Goal: Task Accomplishment & Management: Use online tool/utility

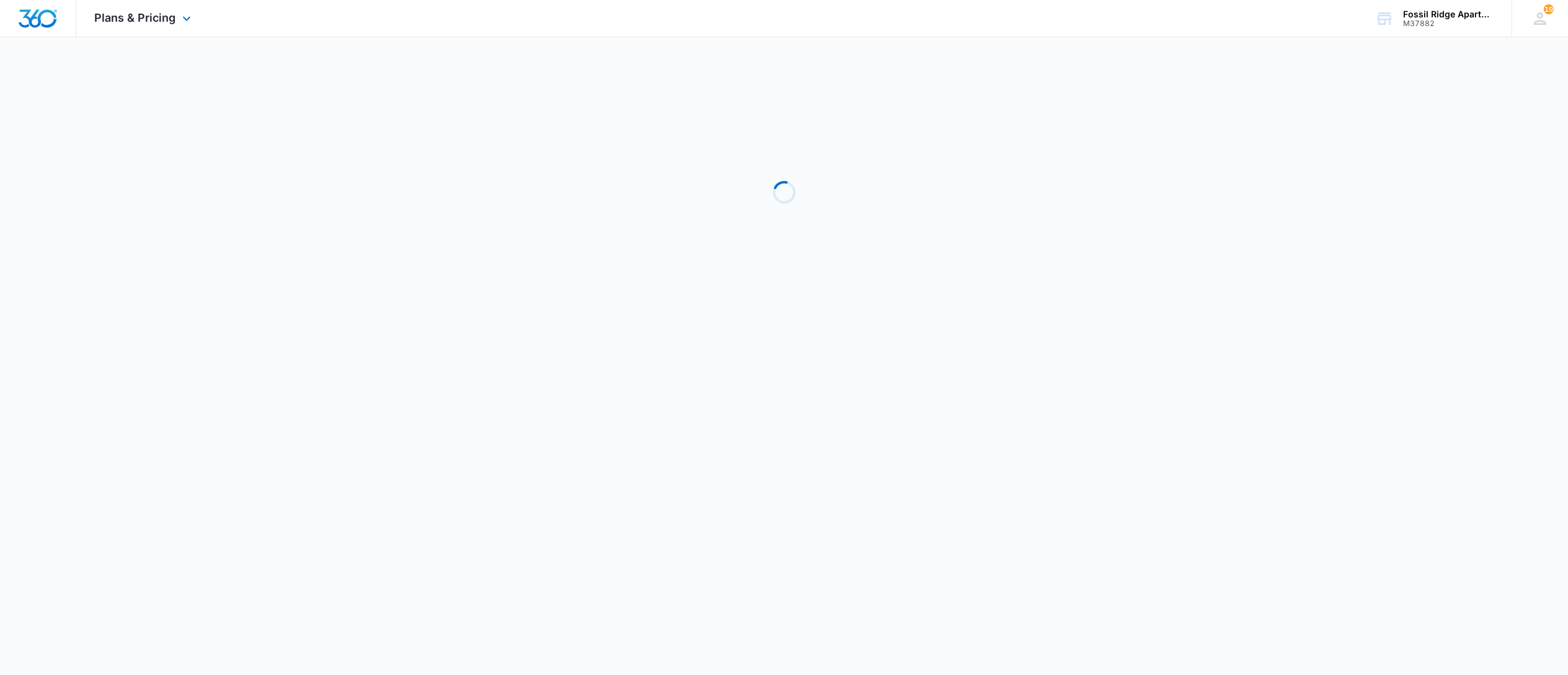
click at [20, 21] on img "Dashboard" at bounding box center [38, 19] width 40 height 19
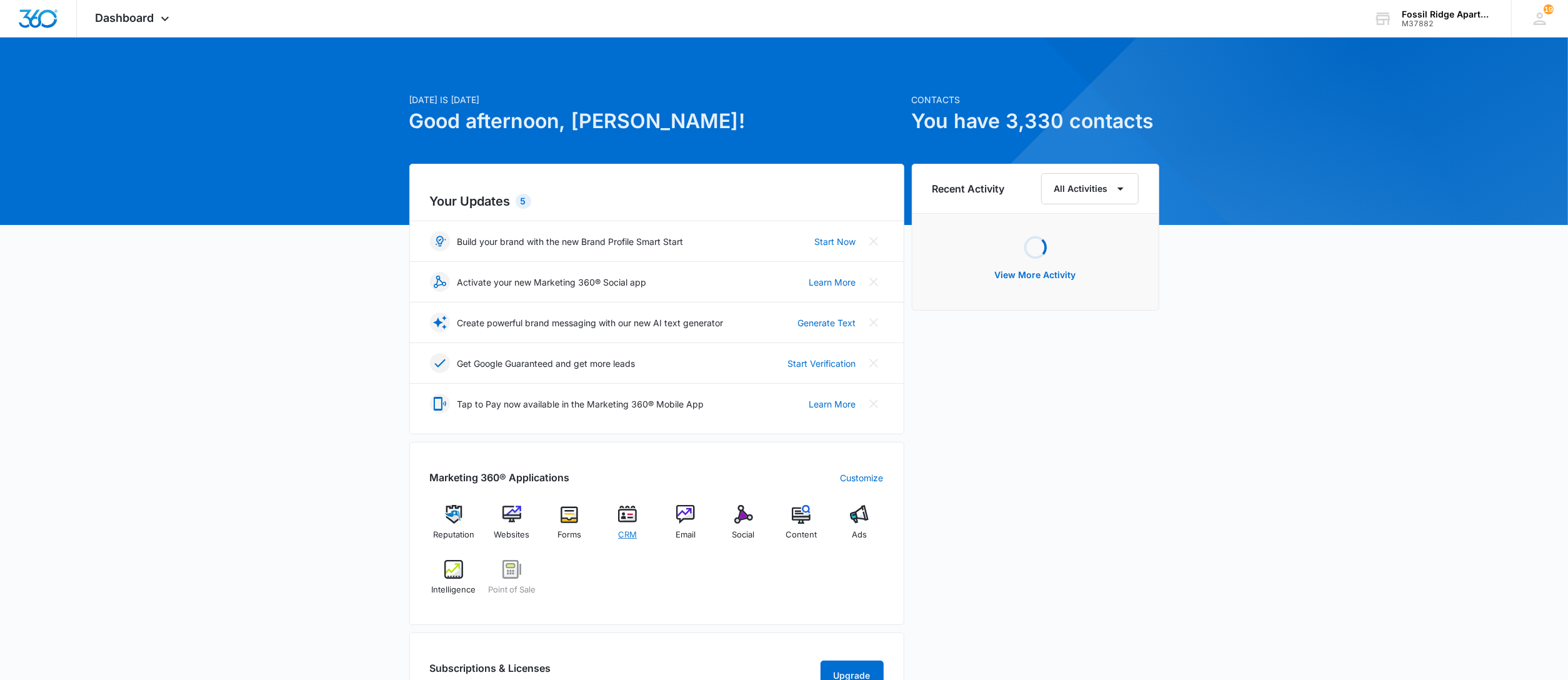
click at [623, 514] on img at bounding box center [627, 515] width 19 height 19
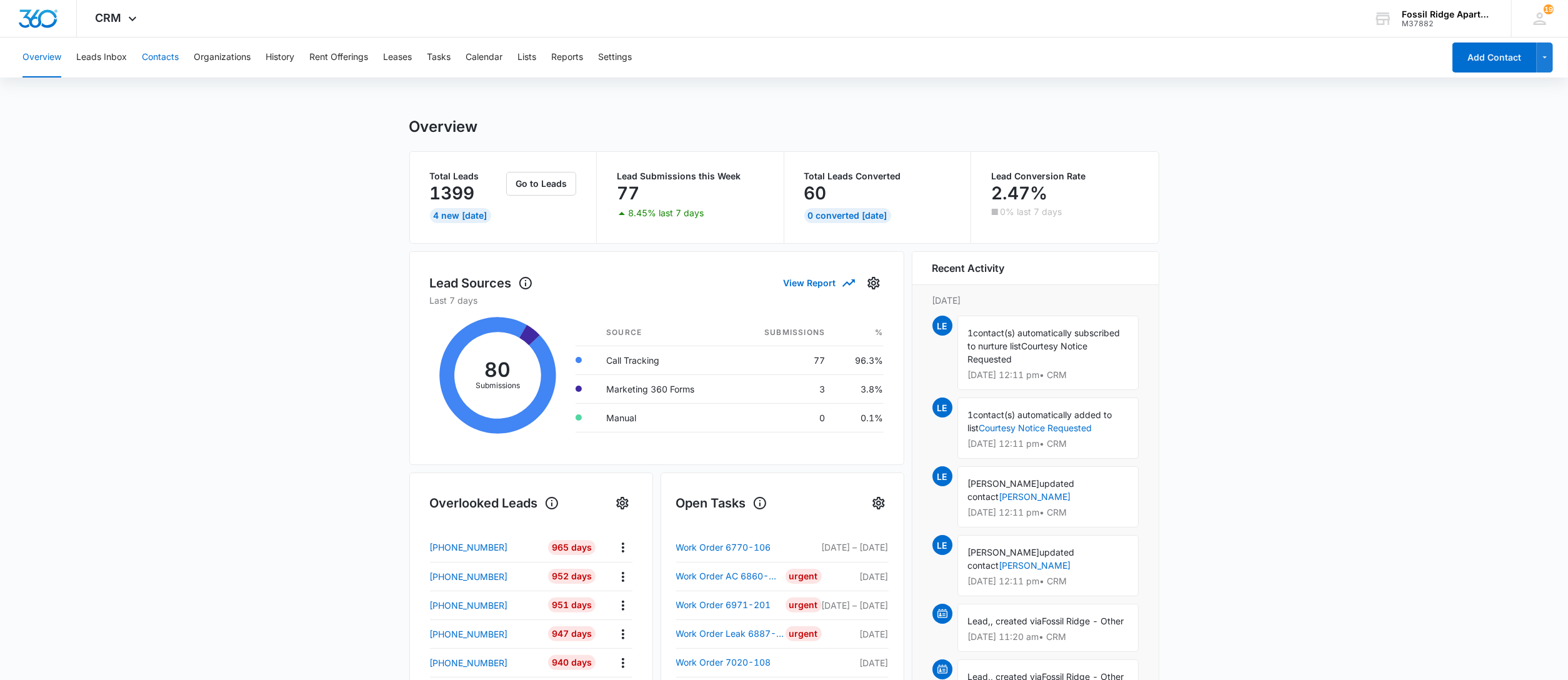
click at [165, 56] on button "Contacts" at bounding box center [160, 57] width 37 height 40
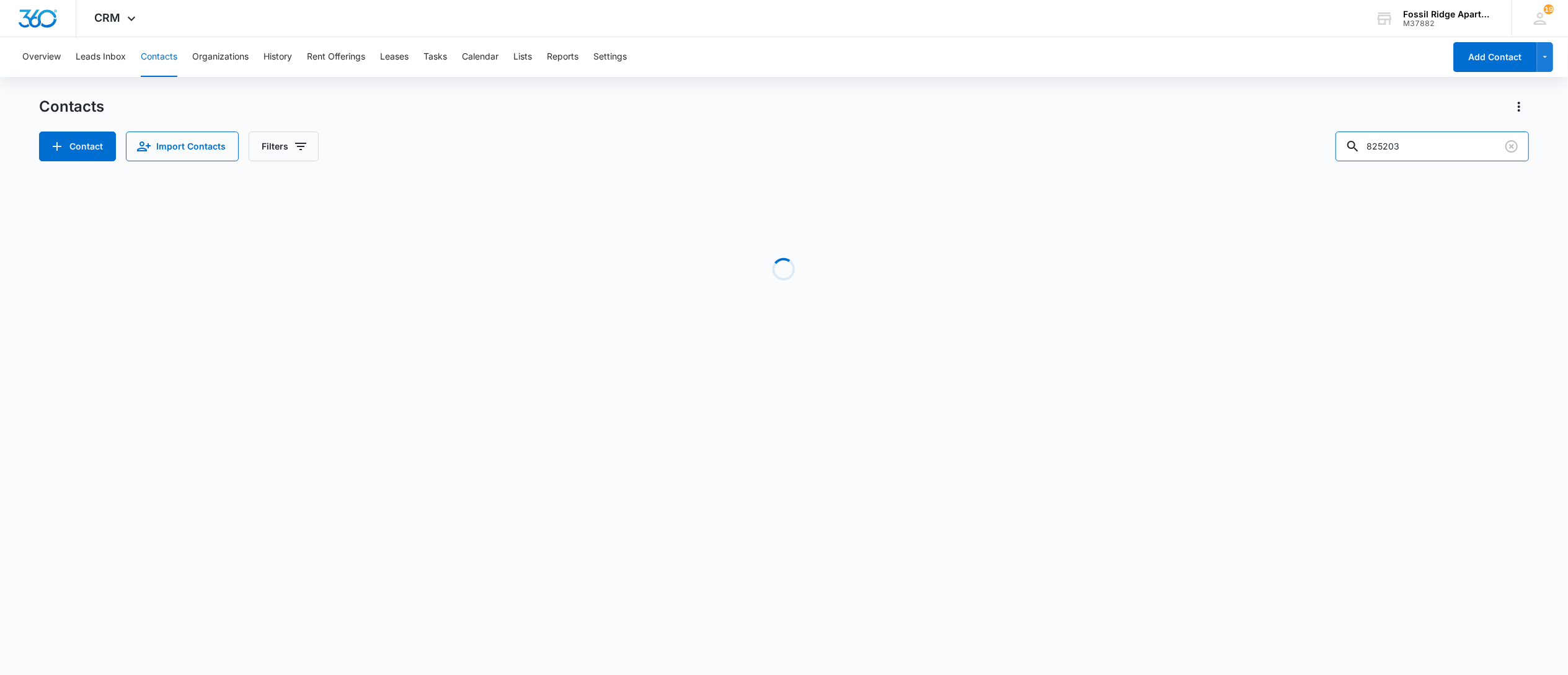
drag, startPoint x: 1357, startPoint y: 146, endPoint x: 1223, endPoint y: 102, distance: 141.0
click at [1290, 139] on div "Contact Import Contacts Filters 825203" at bounding box center [784, 146] width 1490 height 29
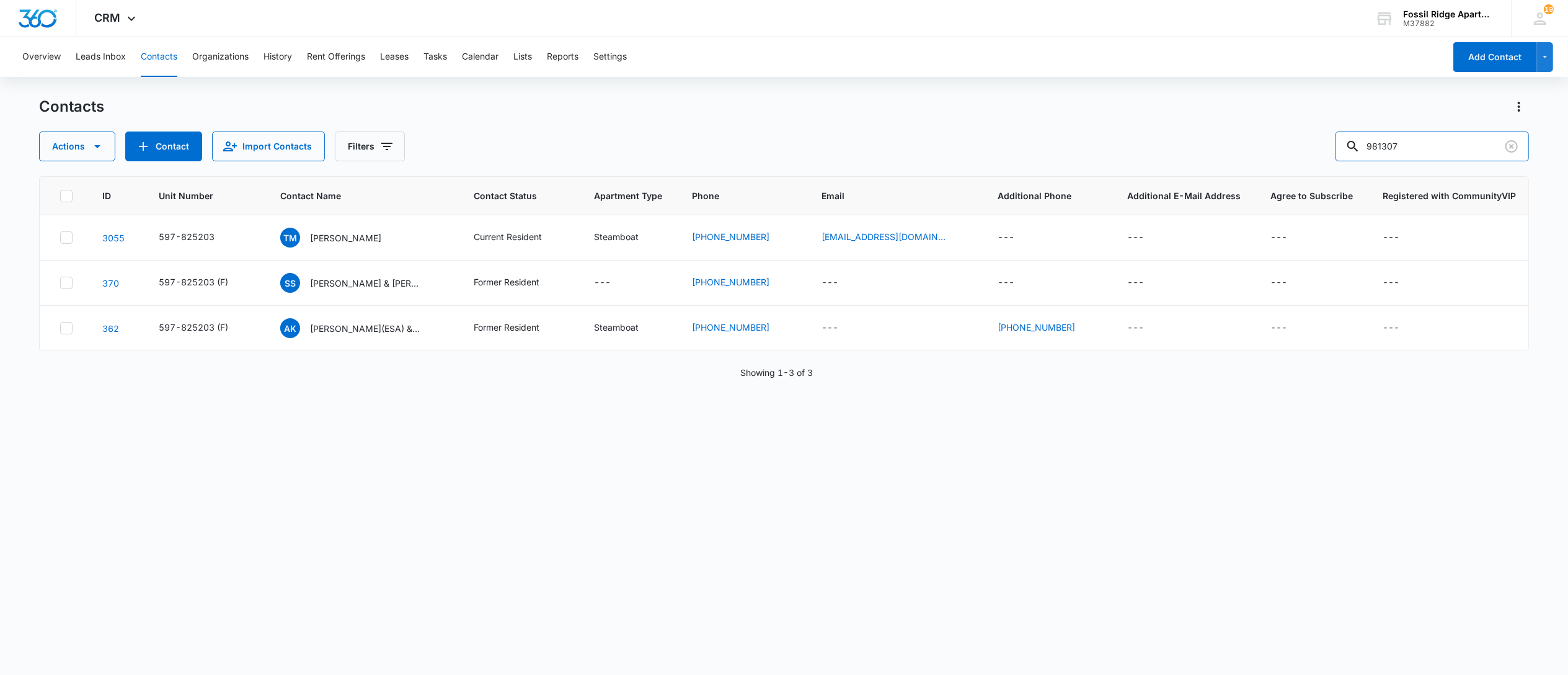
type input "981307"
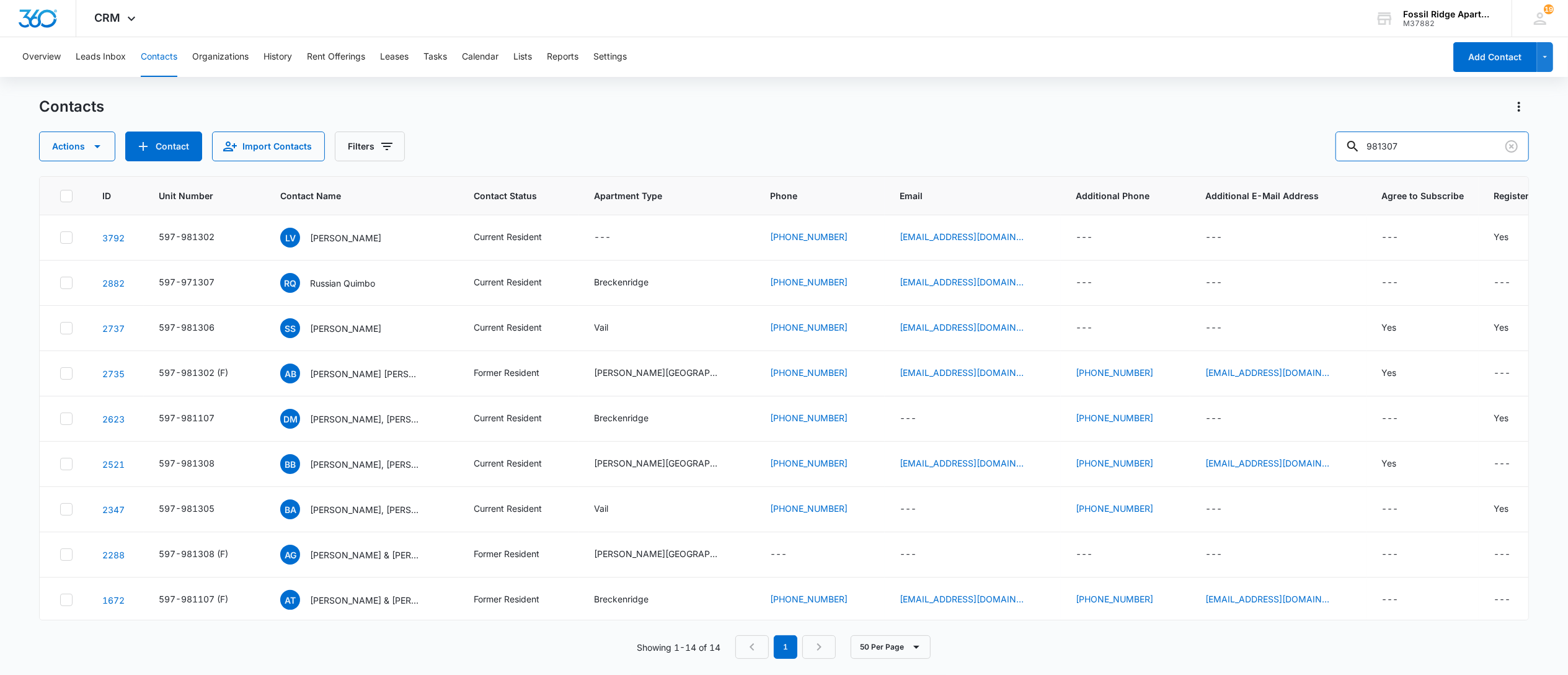
drag, startPoint x: 1425, startPoint y: 146, endPoint x: 1278, endPoint y: 157, distance: 147.4
click at [1292, 159] on div "Actions Contact Import Contacts Filters 981307" at bounding box center [784, 146] width 1490 height 29
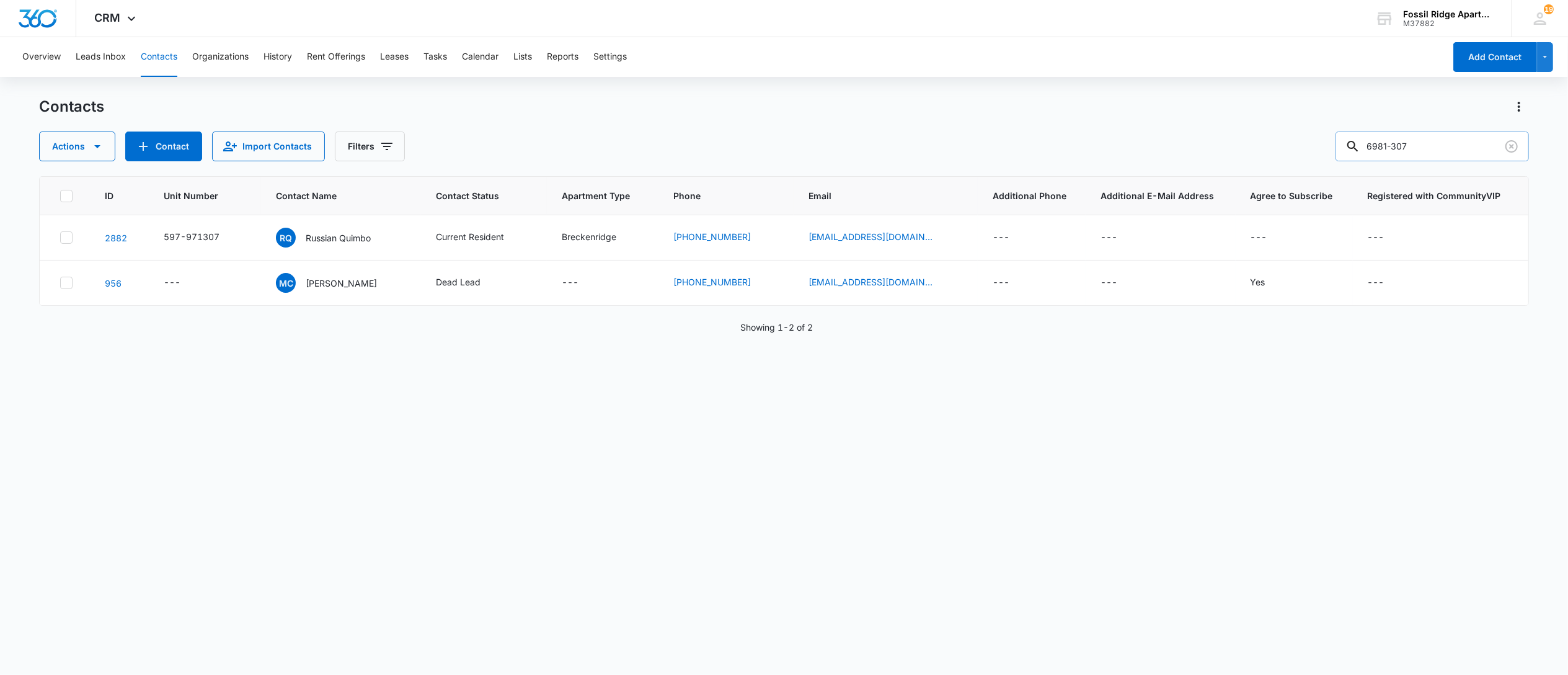
click at [1425, 144] on input "6981-307" at bounding box center [1433, 146] width 193 height 29
click at [1402, 146] on input "6981-307" at bounding box center [1433, 146] width 193 height 29
click at [1385, 145] on input "6981307" at bounding box center [1433, 146] width 193 height 29
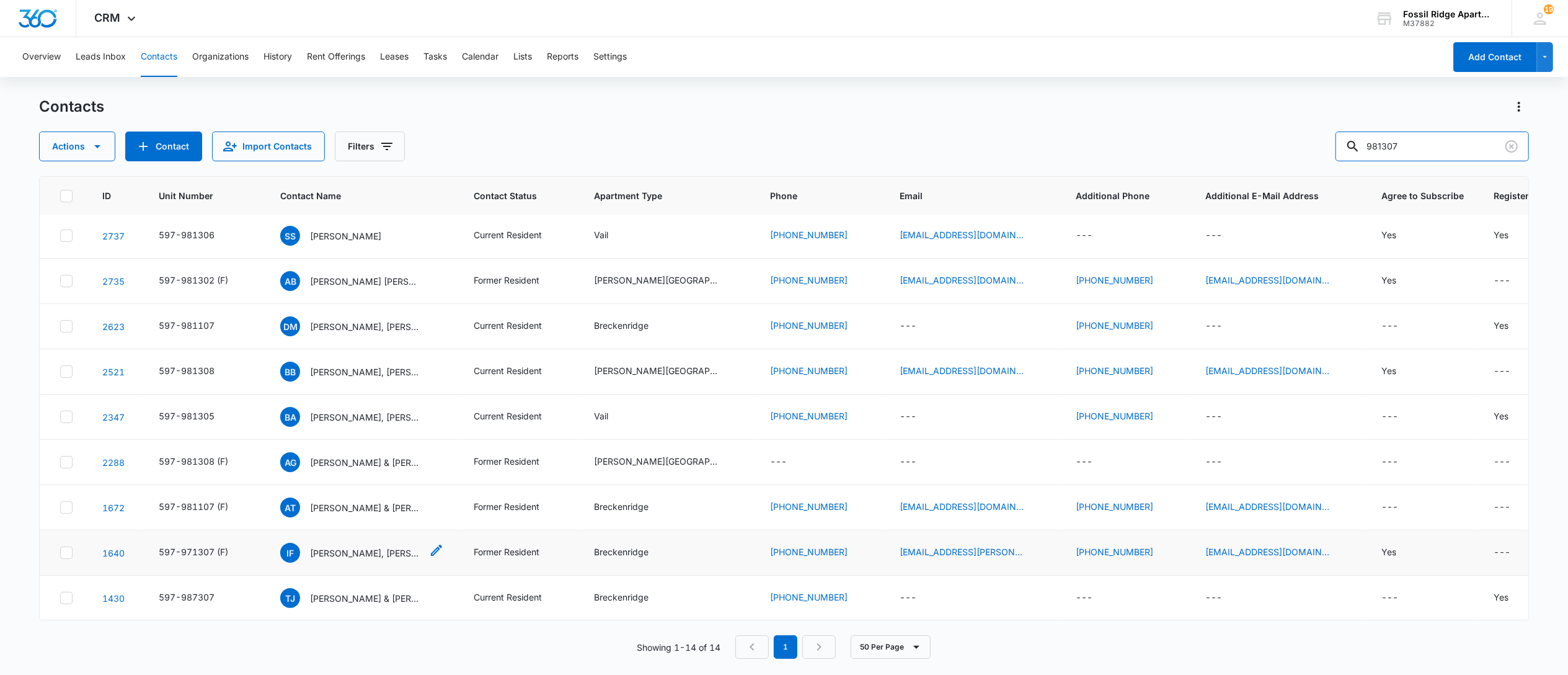
scroll to position [80, 0]
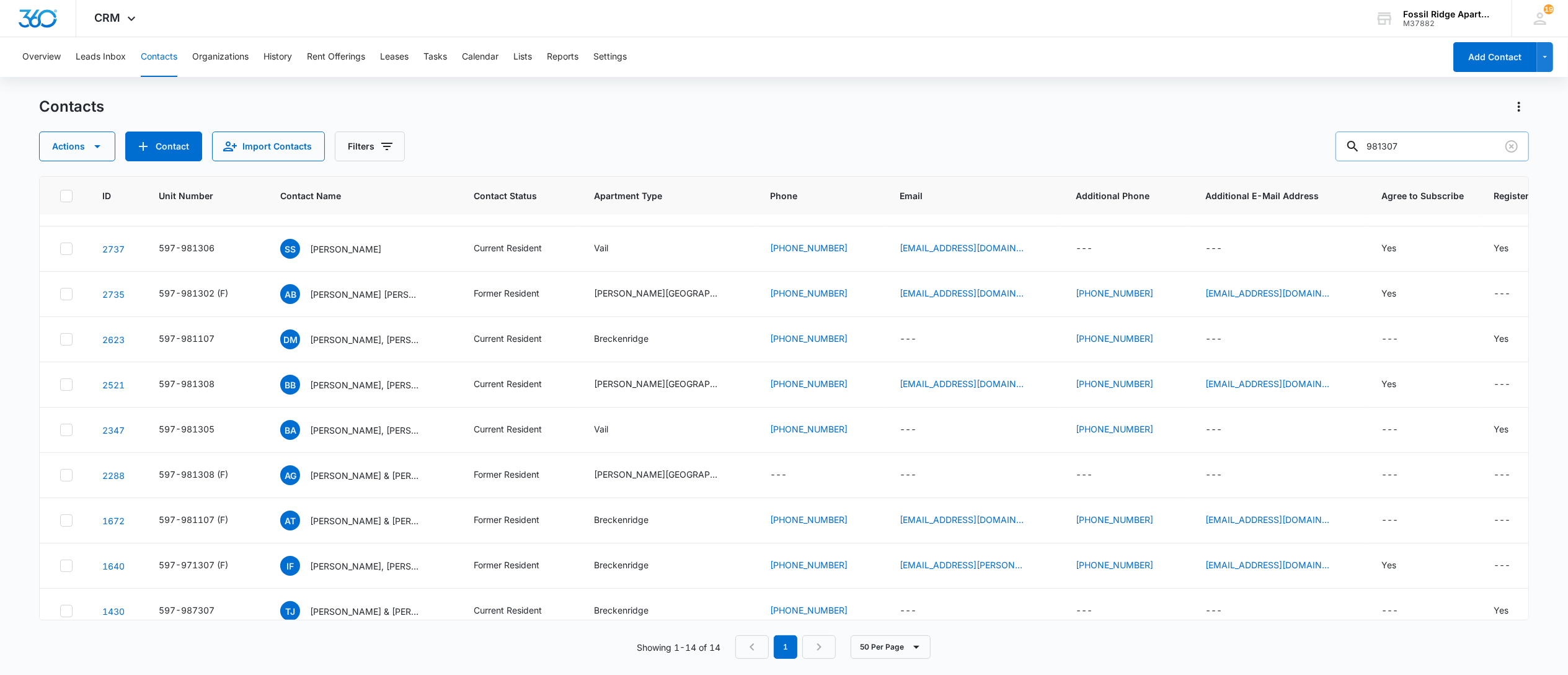
click at [1379, 148] on input "981307" at bounding box center [1433, 146] width 193 height 29
type input "597-981307"
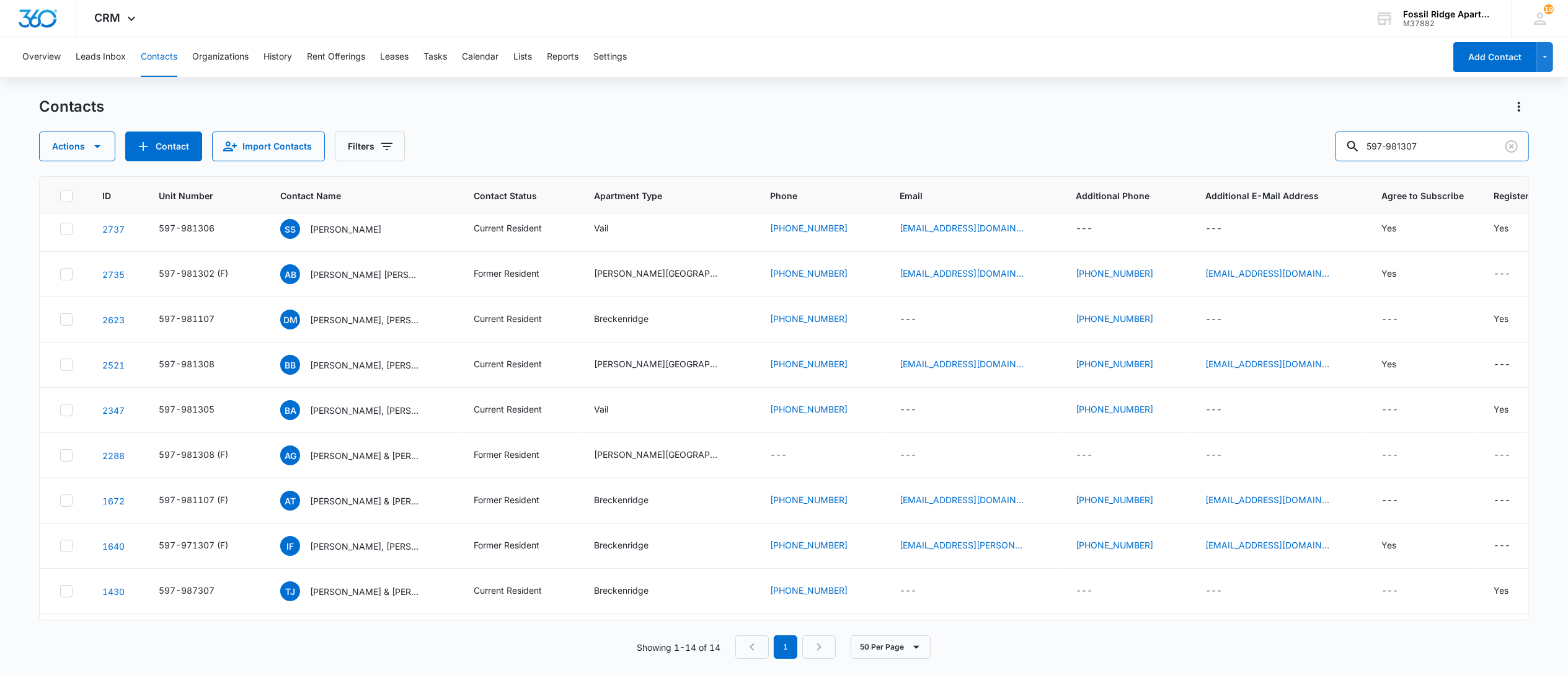
scroll to position [0, 0]
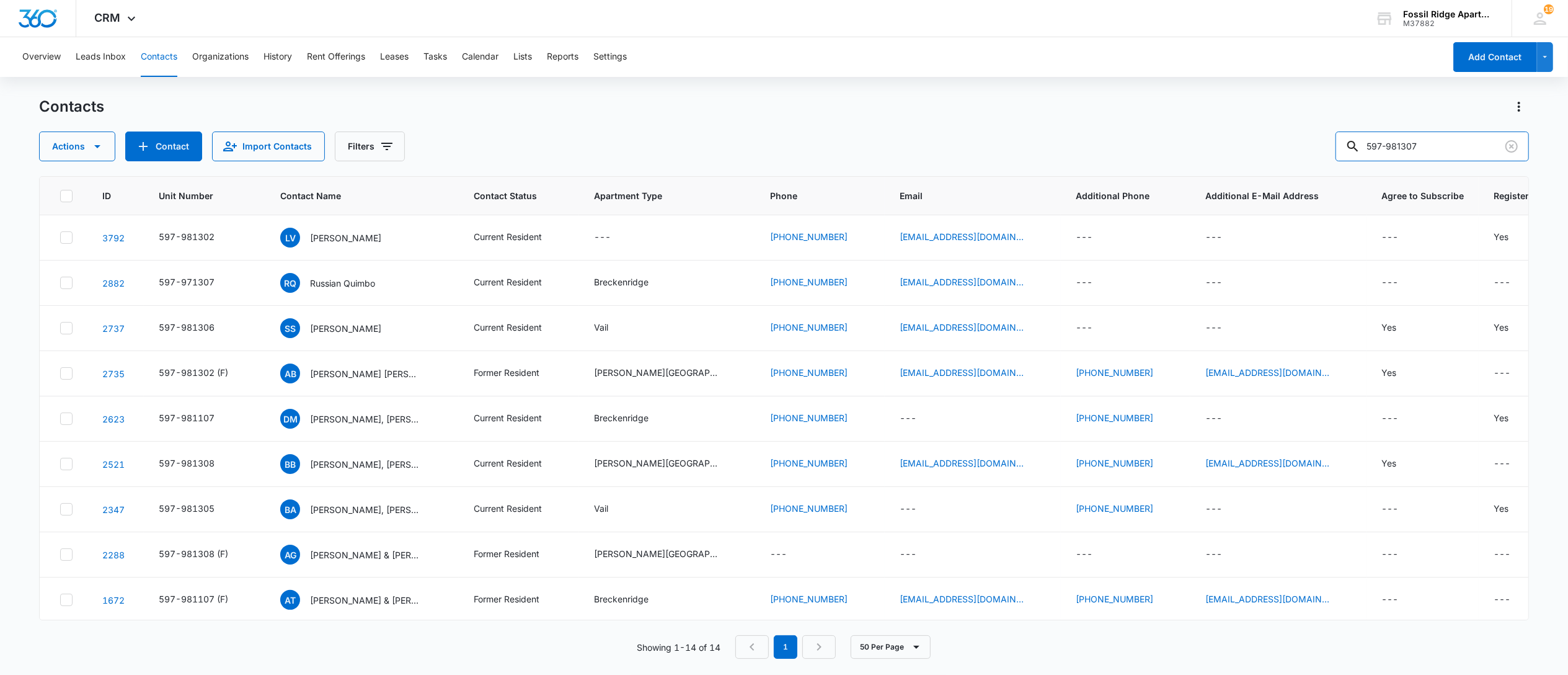
drag, startPoint x: 1442, startPoint y: 142, endPoint x: 1248, endPoint y: 152, distance: 194.3
click at [1276, 146] on div "Actions Contact Import Contacts Filters 597-981307" at bounding box center [784, 146] width 1490 height 29
type input "Scheumann"
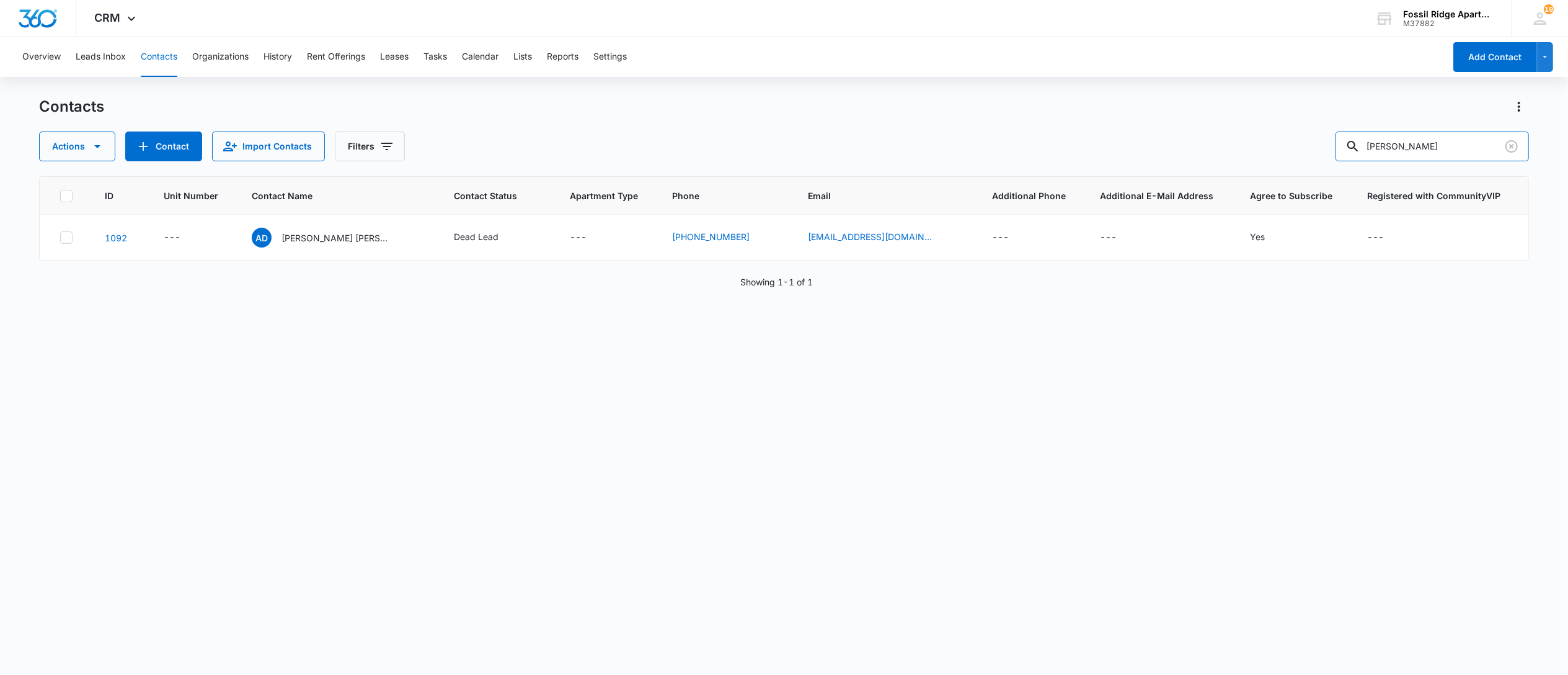
drag, startPoint x: 1430, startPoint y: 148, endPoint x: 1201, endPoint y: 150, distance: 229.0
click at [1223, 152] on div "Actions Contact Import Contacts Filters Scheumann" at bounding box center [784, 146] width 1490 height 29
type input "Kyle"
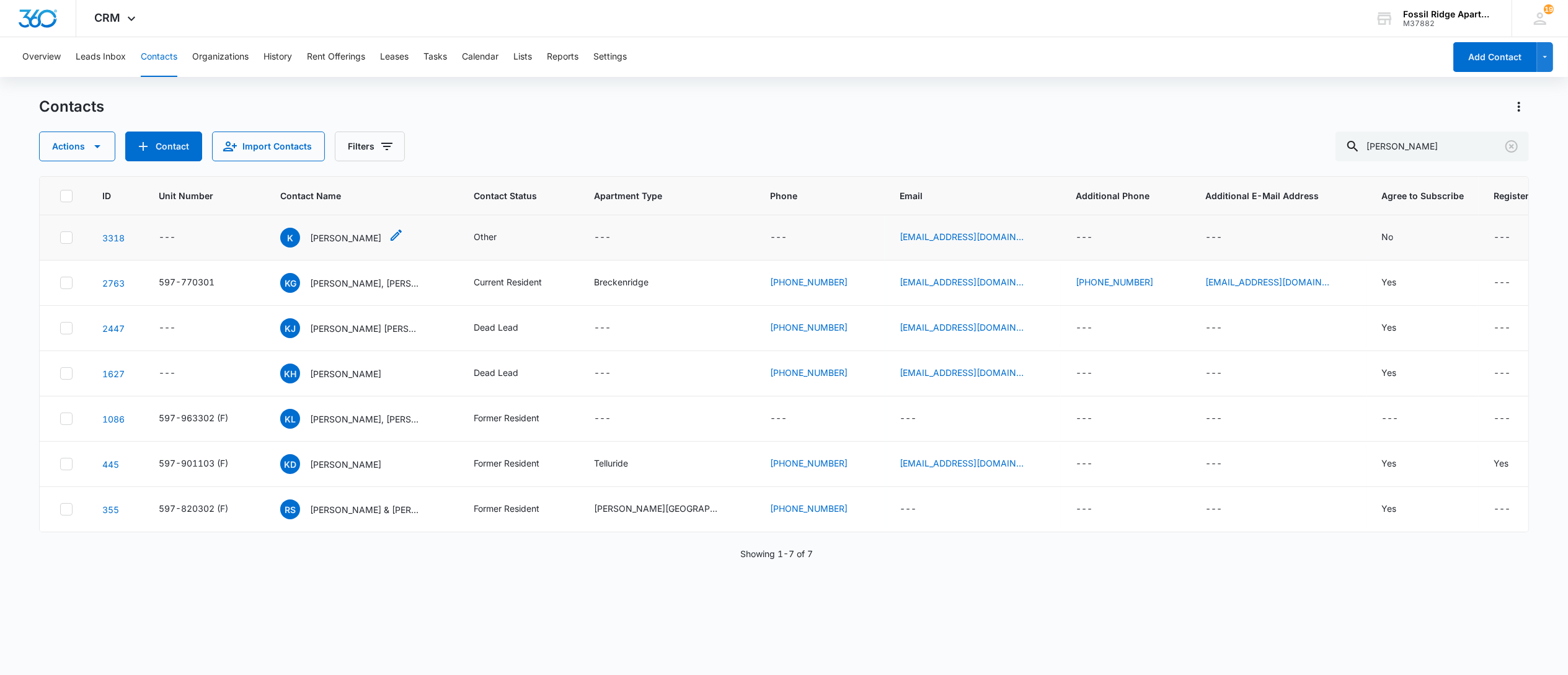
click at [320, 239] on p "Kyle" at bounding box center [345, 238] width 71 height 13
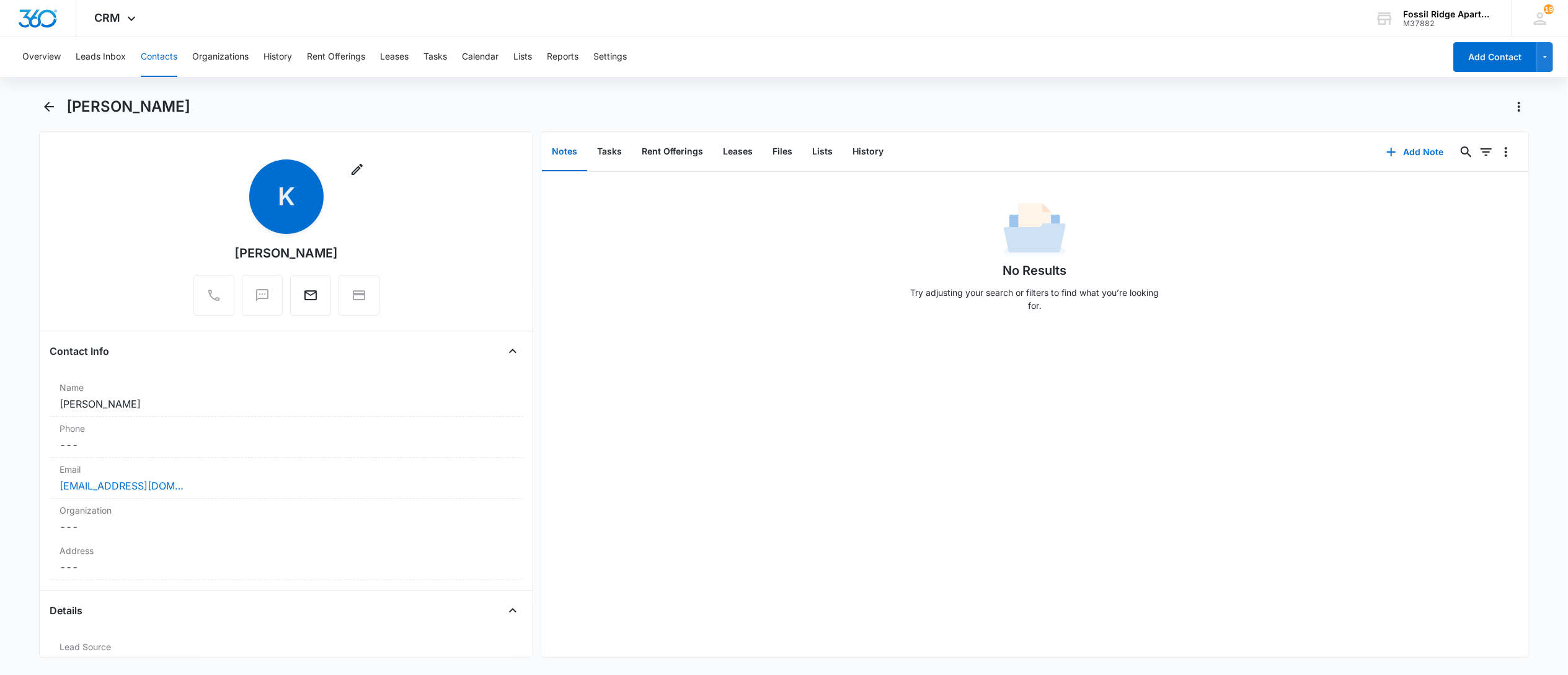
click at [159, 55] on button "Contacts" at bounding box center [159, 57] width 37 height 40
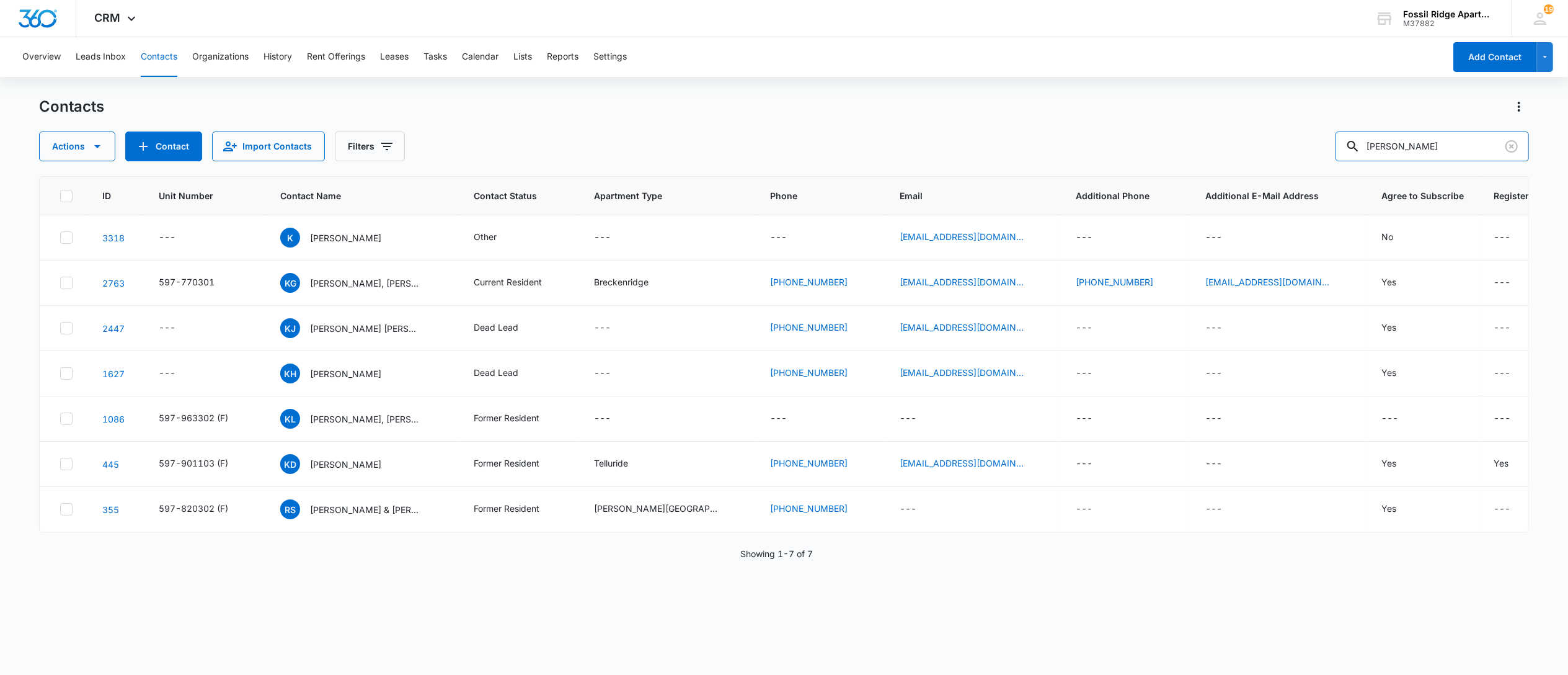
drag, startPoint x: 1308, startPoint y: 140, endPoint x: 1273, endPoint y: 147, distance: 35.7
click at [1273, 144] on div "Actions Contact Import Contacts Filters Kyle" at bounding box center [784, 146] width 1490 height 29
type input "981307"
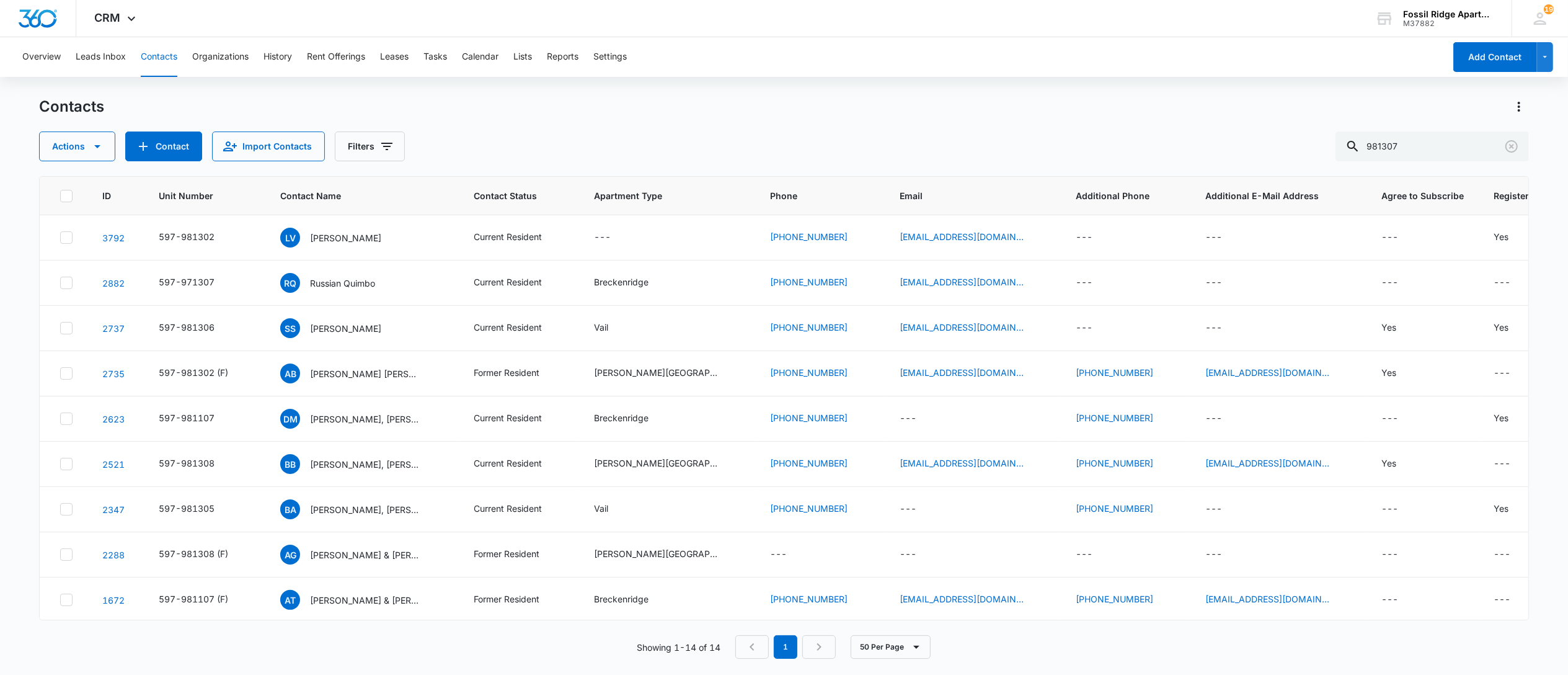
click at [826, 139] on div "Actions Contact Import Contacts Filters 981307" at bounding box center [784, 146] width 1490 height 29
click at [147, 61] on button "Contacts" at bounding box center [159, 57] width 37 height 40
drag, startPoint x: 1424, startPoint y: 143, endPoint x: 1322, endPoint y: 133, distance: 102.5
click at [1312, 132] on div "Actions Contact Import Contacts Filters 981307" at bounding box center [784, 146] width 1490 height 29
type input "981307"
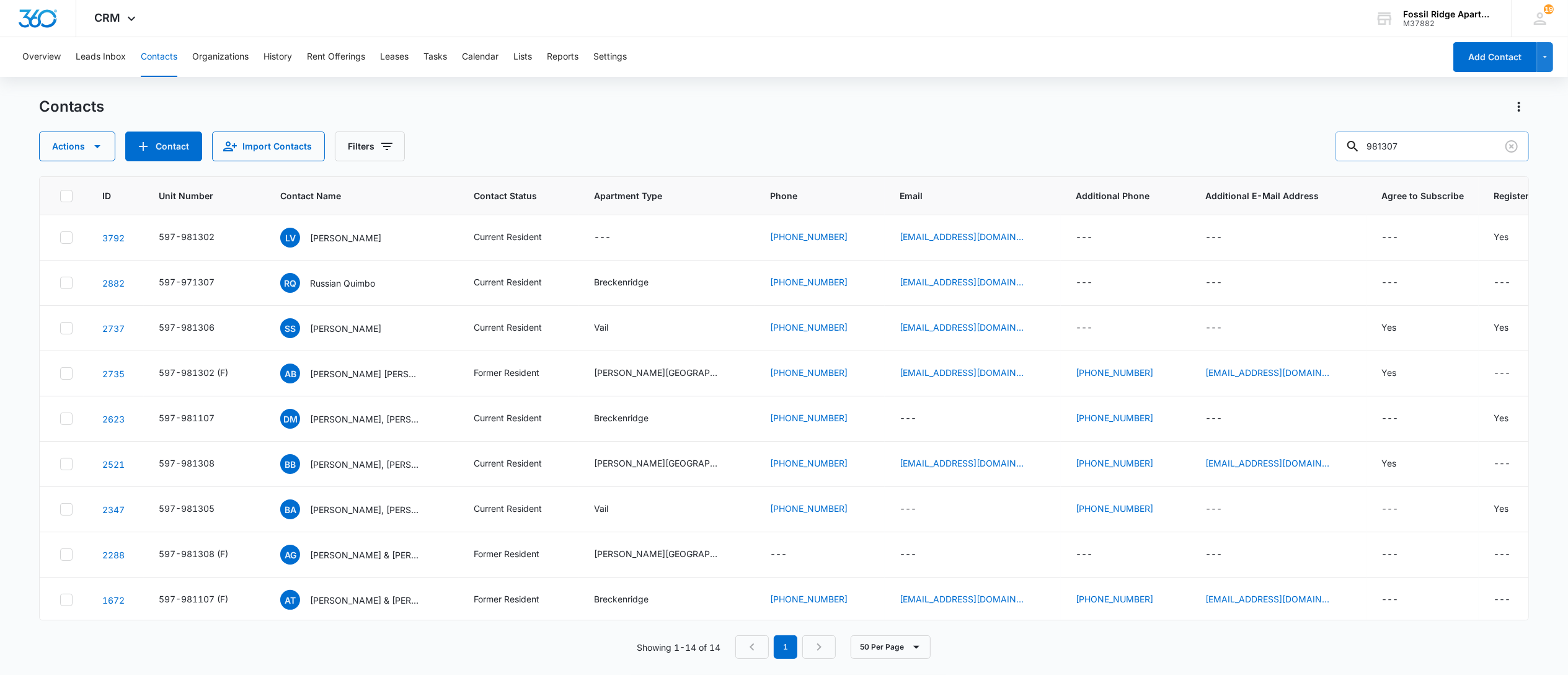
click at [1453, 133] on input "981307" at bounding box center [1433, 146] width 193 height 29
click at [1427, 146] on input "981307" at bounding box center [1433, 146] width 193 height 29
click at [1427, 150] on input "981307" at bounding box center [1433, 146] width 193 height 29
click at [1510, 147] on icon "Clear" at bounding box center [1511, 146] width 12 height 12
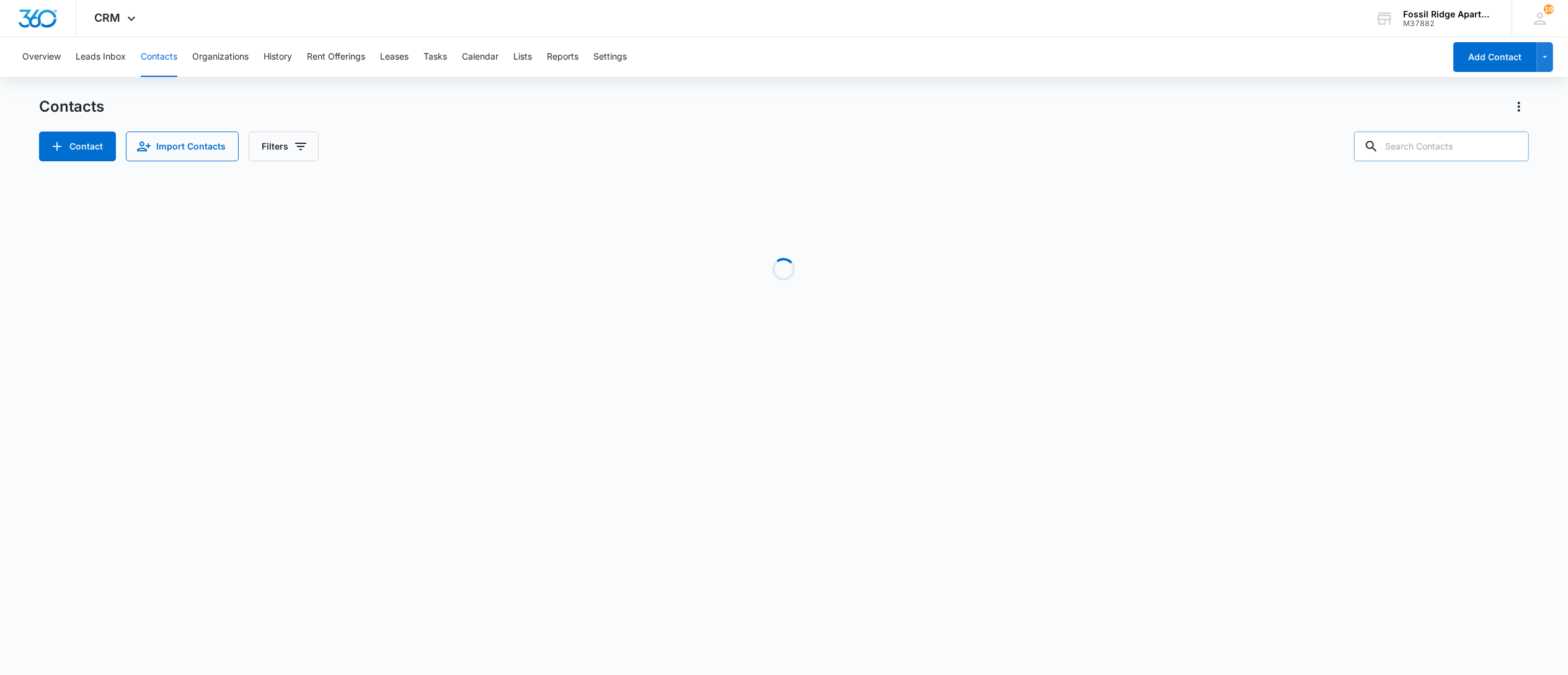
click at [161, 52] on button "Contacts" at bounding box center [159, 57] width 37 height 40
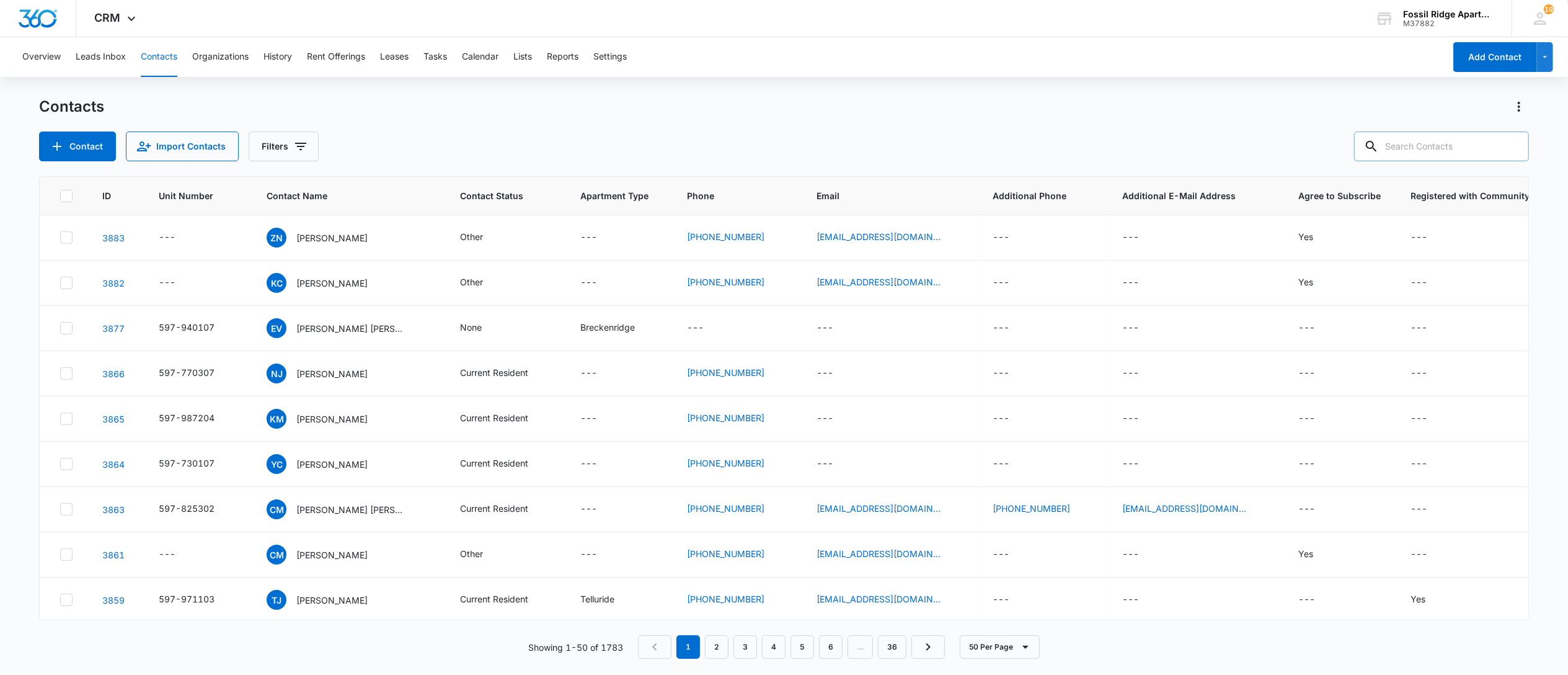
click at [1436, 150] on input "text" at bounding box center [1441, 146] width 175 height 29
type input "981307"
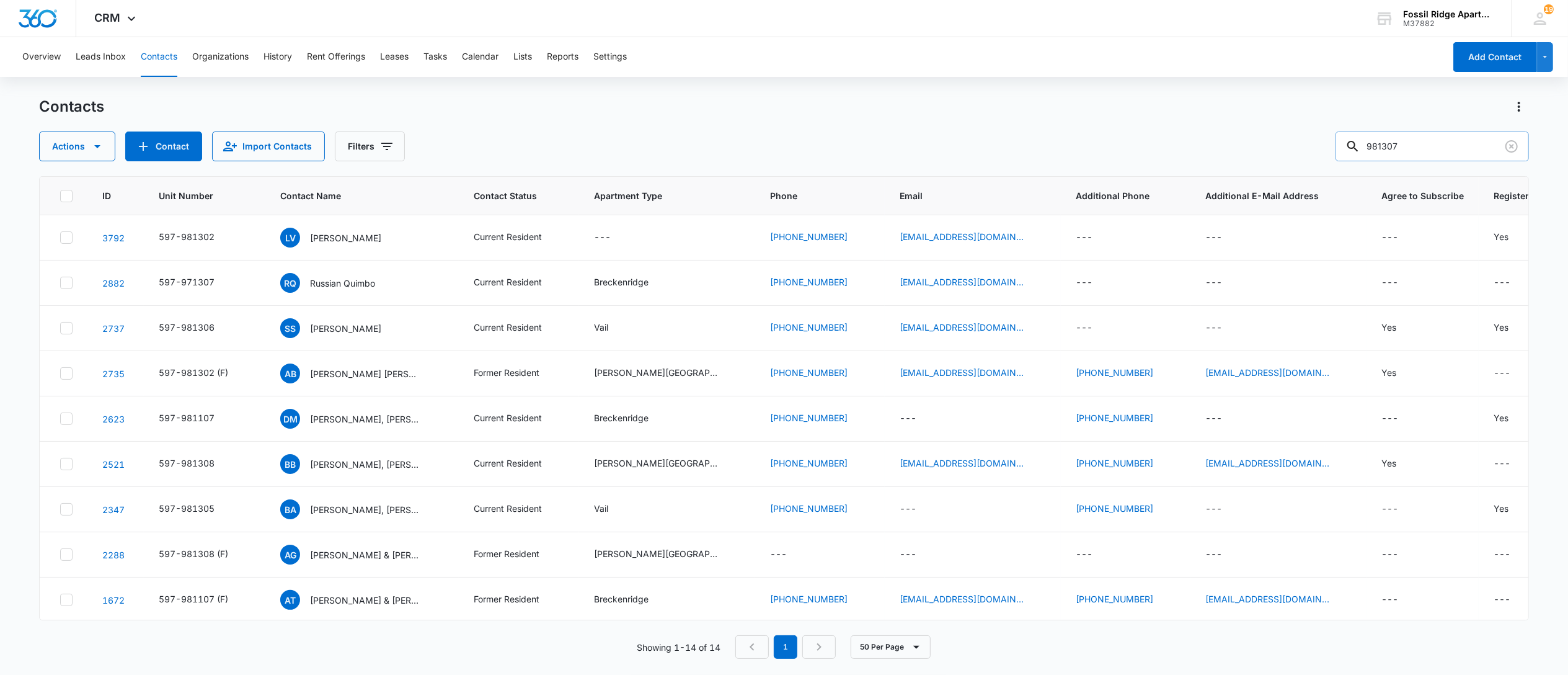
click at [1438, 142] on input "981307" at bounding box center [1433, 146] width 193 height 29
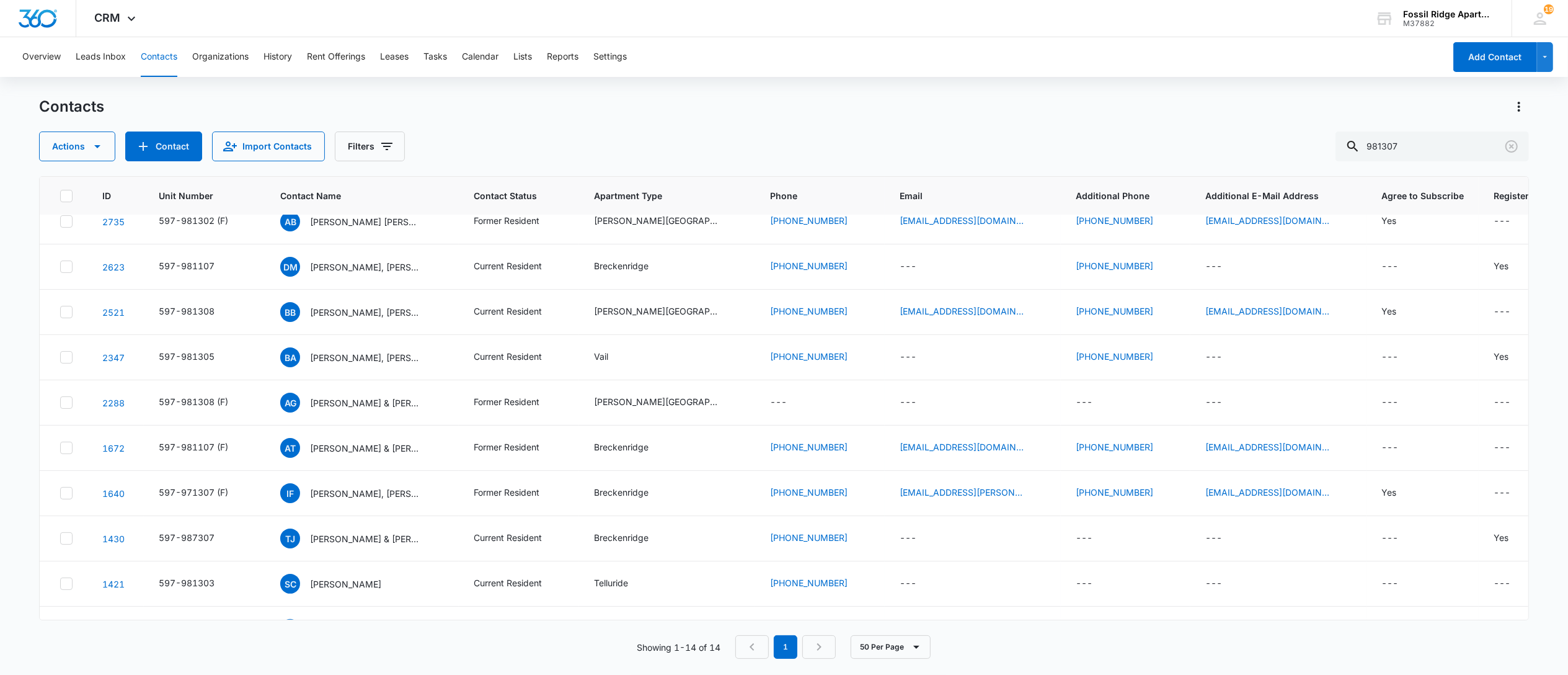
scroll to position [245, 0]
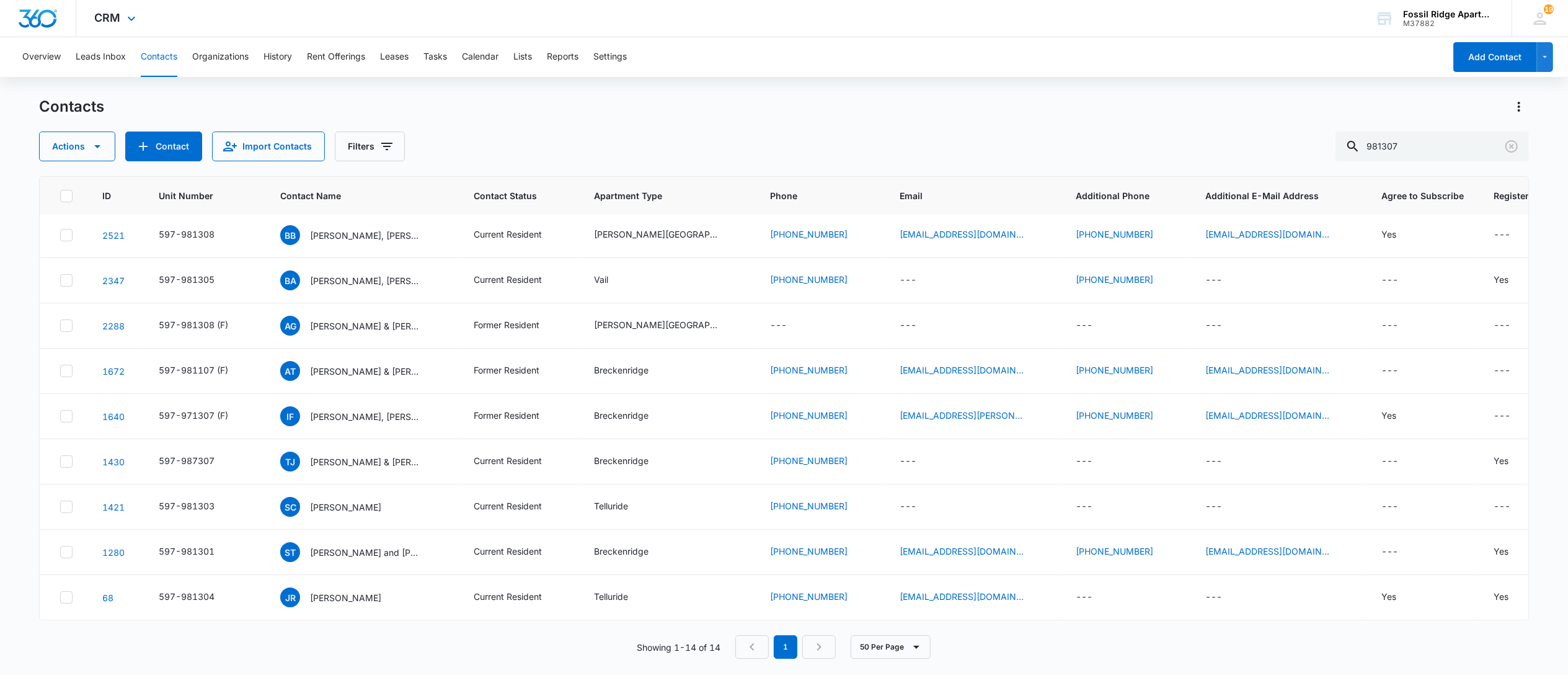
click at [1096, 9] on div "CRM Apps Reputation Websites Forms CRM Email Social POS Content Ads Intelligenc…" at bounding box center [784, 18] width 1568 height 37
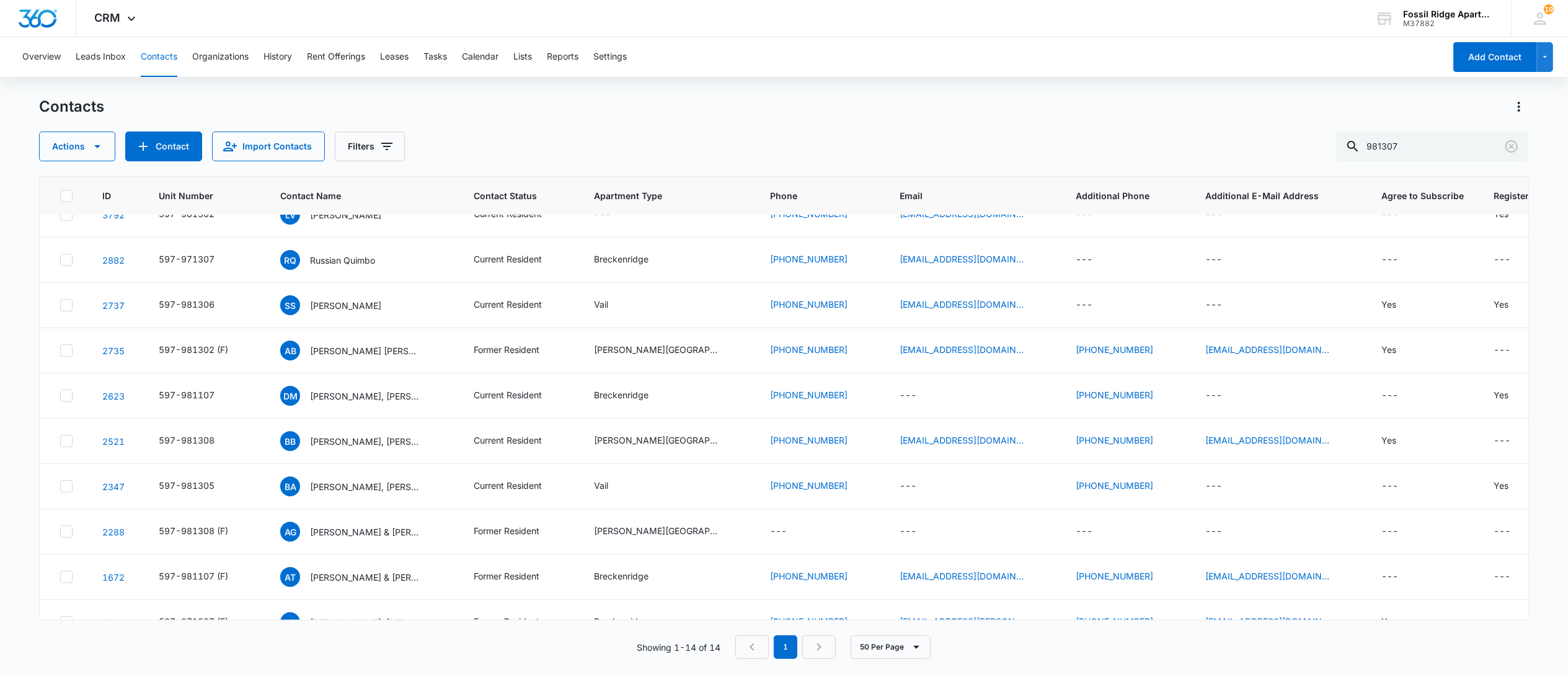
scroll to position [0, 0]
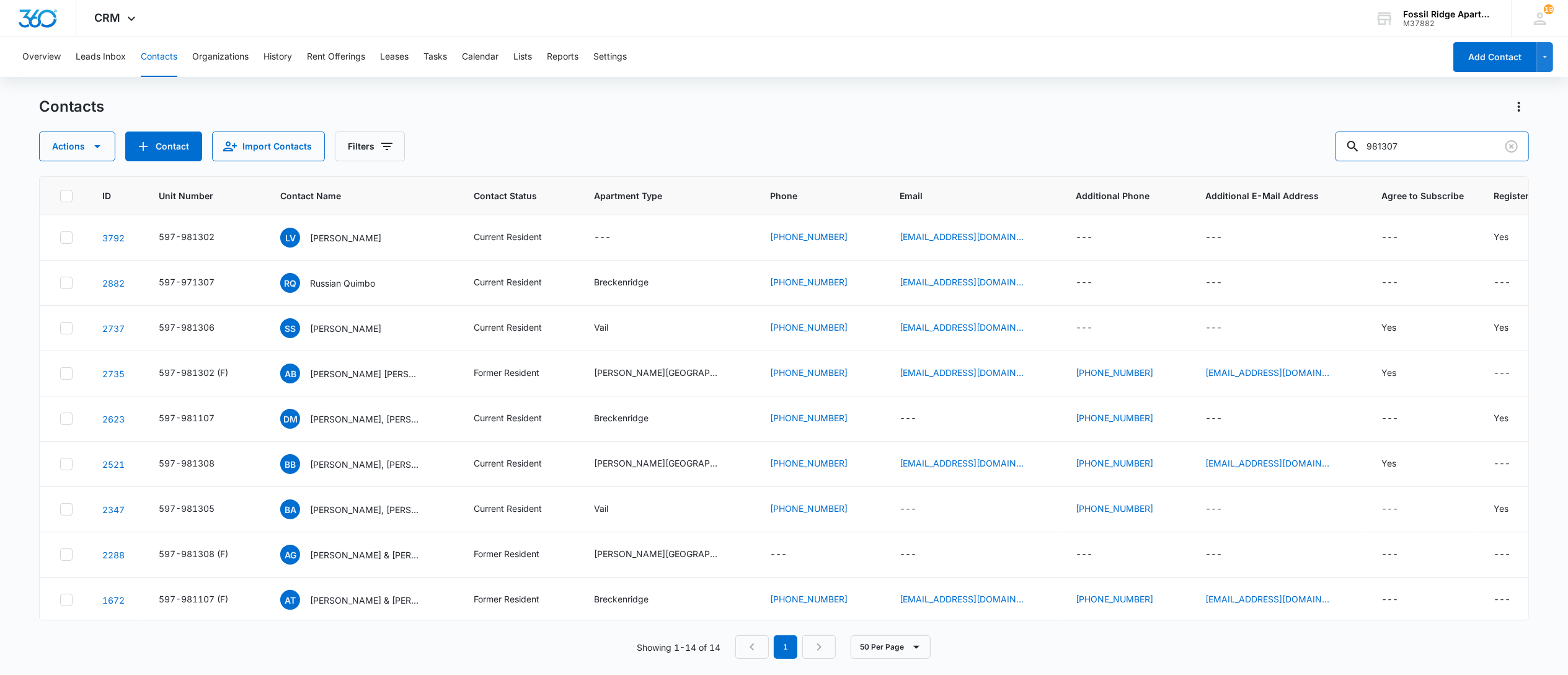
drag, startPoint x: 1416, startPoint y: 137, endPoint x: 1290, endPoint y: 137, distance: 126.0
click at [1294, 137] on div "Actions Contact Import Contacts Filters 981307" at bounding box center [784, 146] width 1490 height 29
type input "6703-203"
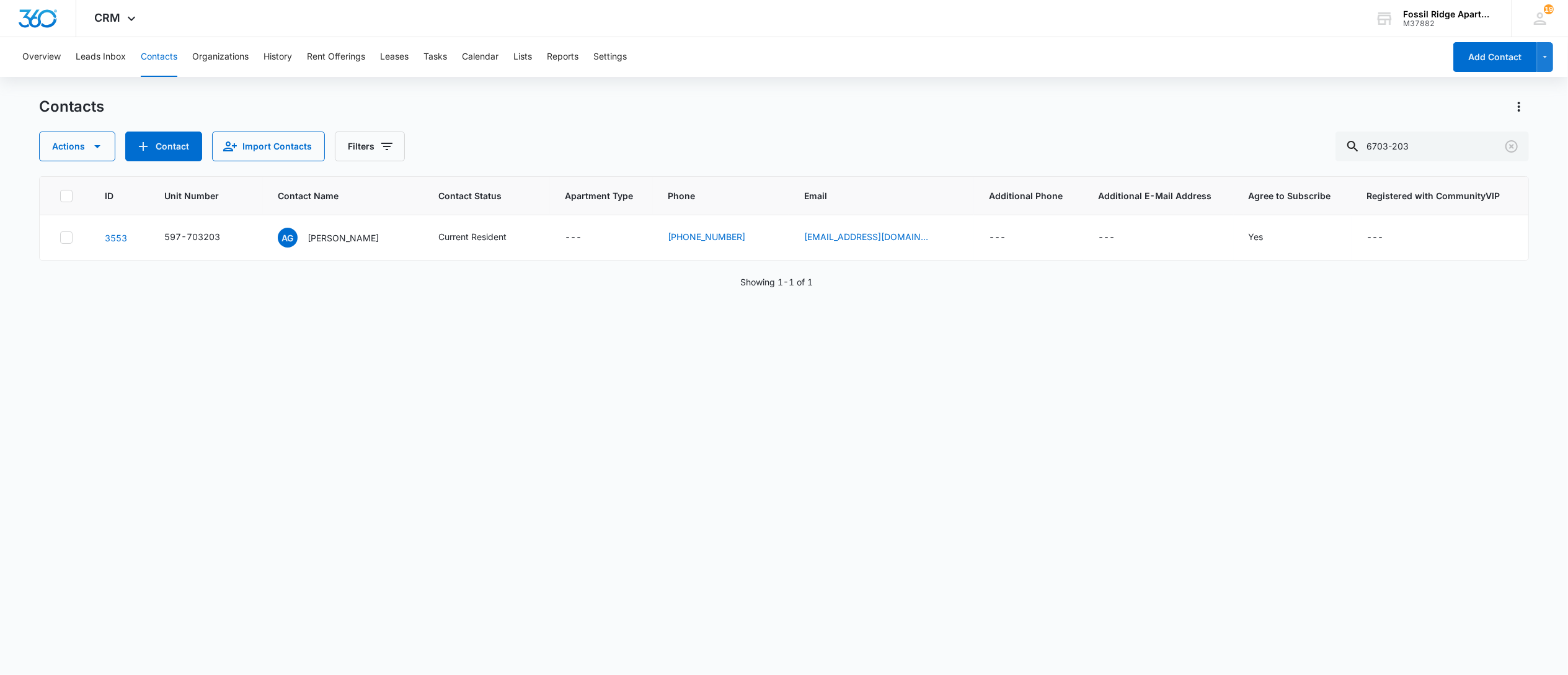
click at [155, 60] on button "Contacts" at bounding box center [159, 57] width 37 height 40
click at [154, 57] on button "Contacts" at bounding box center [159, 57] width 37 height 40
drag, startPoint x: 1366, startPoint y: 145, endPoint x: 1300, endPoint y: 152, distance: 66.4
click at [1314, 152] on div "Actions Contact Import Contacts Filters 6703-203" at bounding box center [784, 146] width 1490 height 29
click at [442, 57] on button "Tasks" at bounding box center [435, 57] width 24 height 40
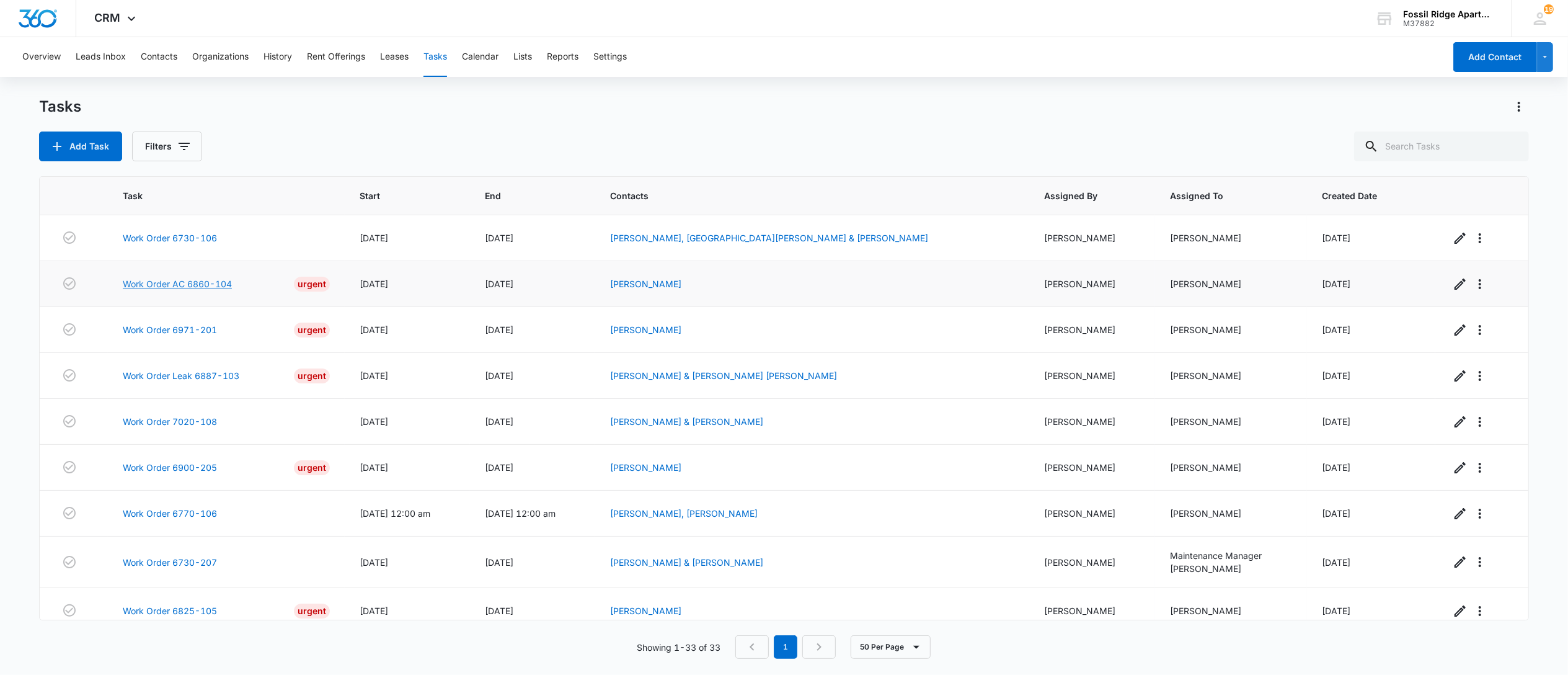
click at [185, 285] on link "Work Order AC 6860-104" at bounding box center [177, 284] width 109 height 13
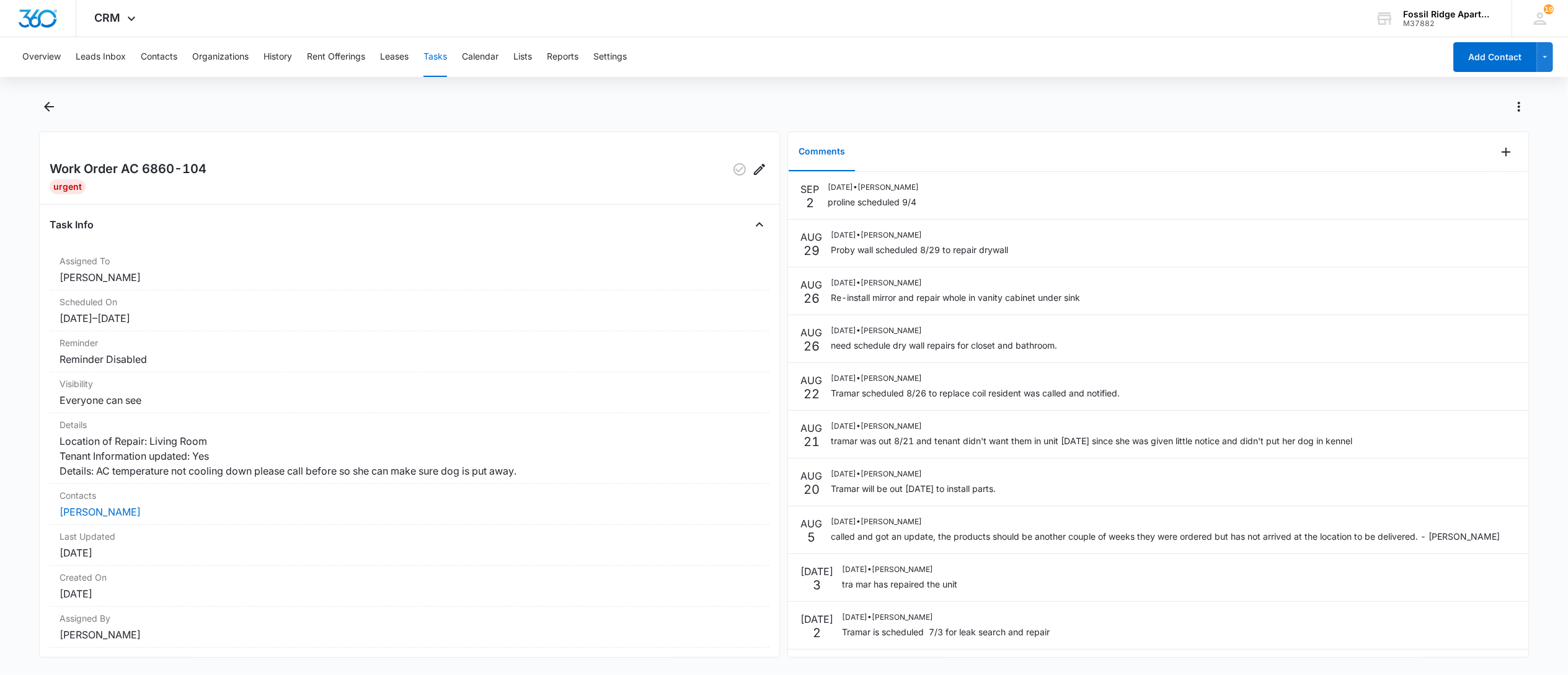
click at [746, 97] on div at bounding box center [798, 106] width 1463 height 20
drag, startPoint x: 218, startPoint y: 173, endPoint x: 144, endPoint y: 157, distance: 75.7
click at [144, 157] on div "Work Order AC 6860-104 Urgent Task Info Assigned To Colton Loe Scheduled On 6/2…" at bounding box center [409, 394] width 741 height 526
click at [159, 52] on button "Contacts" at bounding box center [159, 57] width 37 height 40
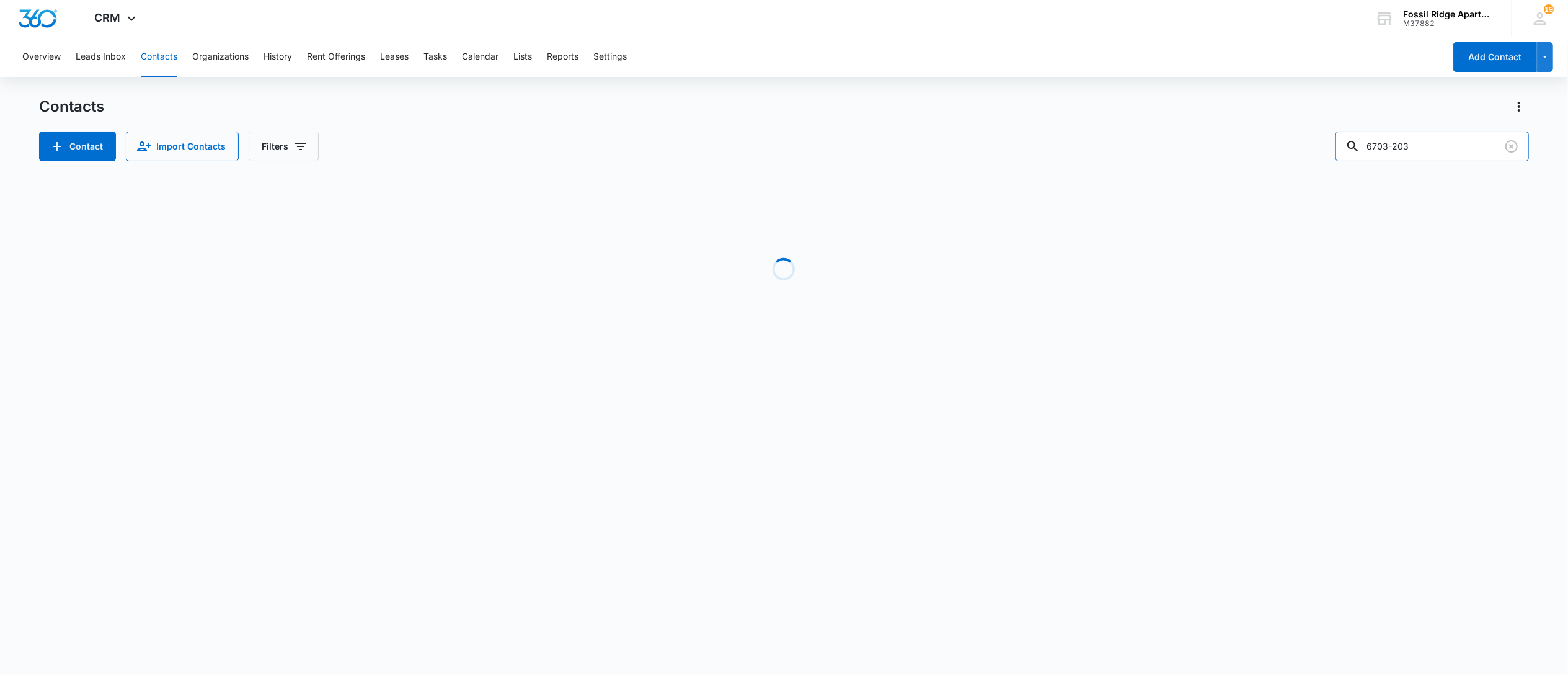
drag, startPoint x: 1429, startPoint y: 137, endPoint x: 1226, endPoint y: 128, distance: 203.2
click at [1226, 128] on div "Contacts Contact Import Contacts Filters 6703-203" at bounding box center [784, 129] width 1490 height 64
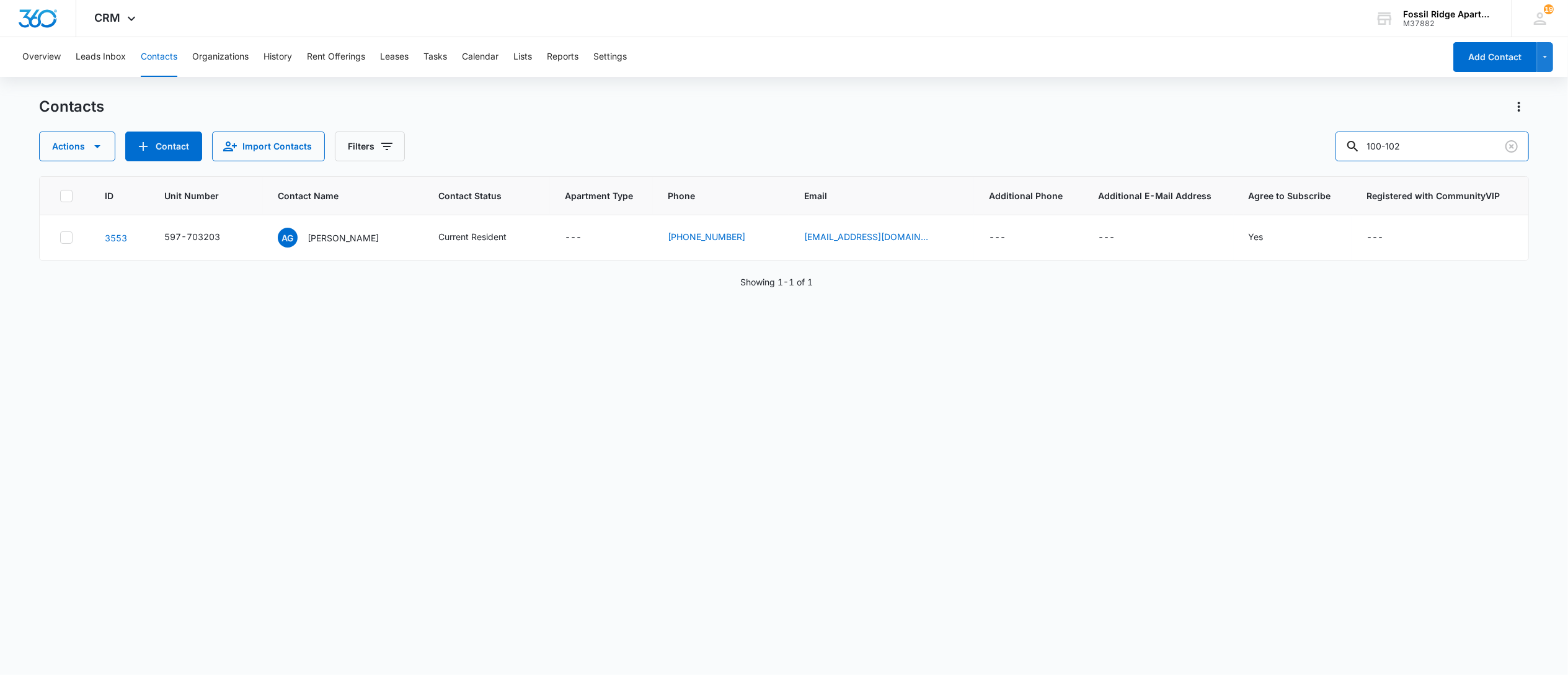
type input "100-102"
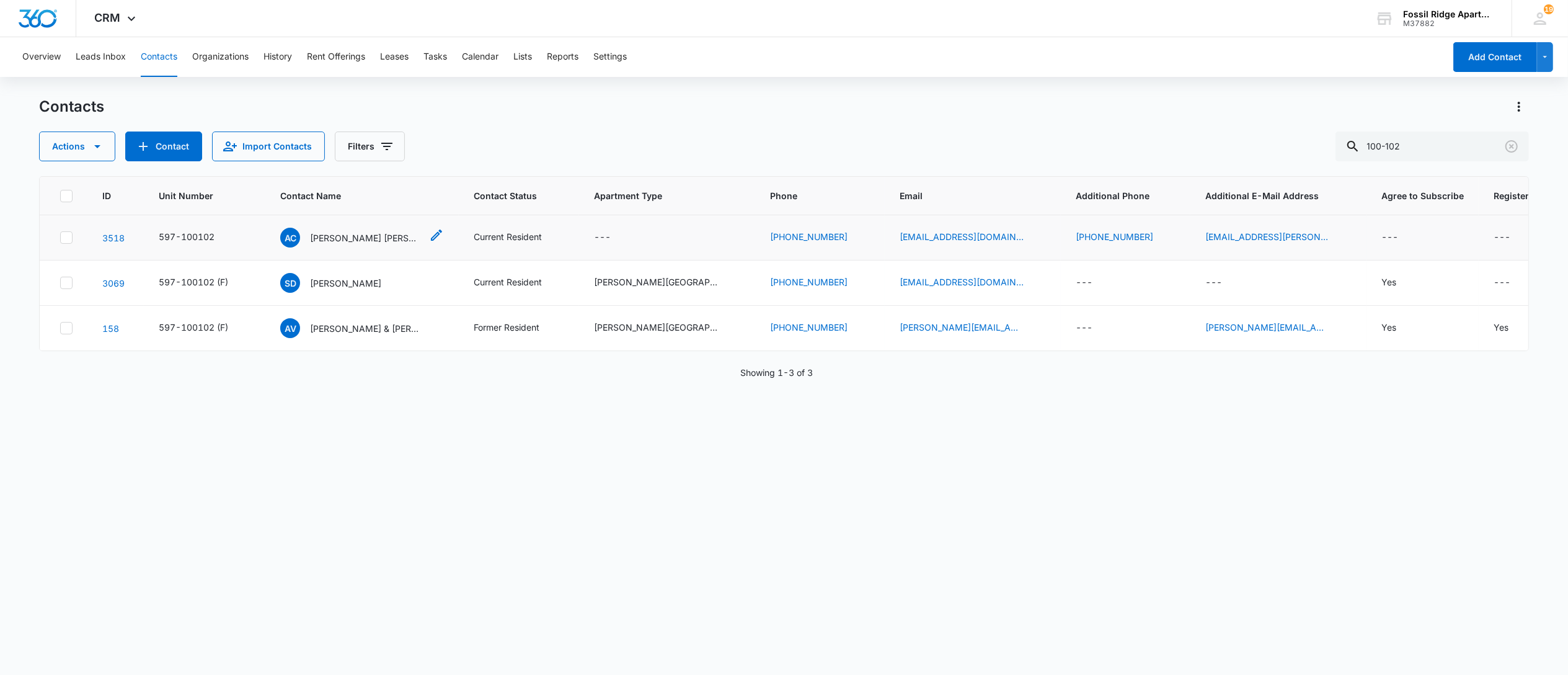
click at [362, 241] on p "Austin Cecil Akacia Aguilar" at bounding box center [366, 238] width 112 height 13
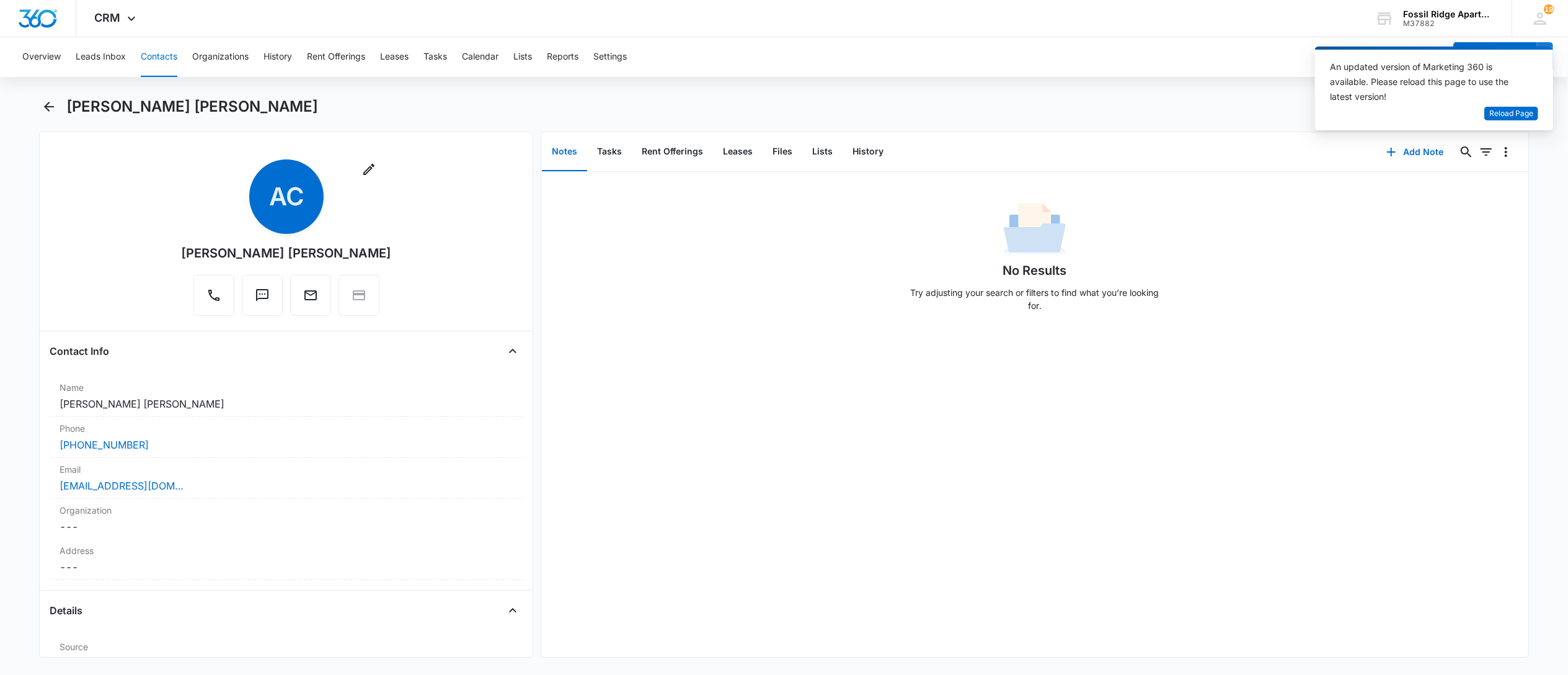
click at [170, 55] on button "Contacts" at bounding box center [159, 57] width 37 height 40
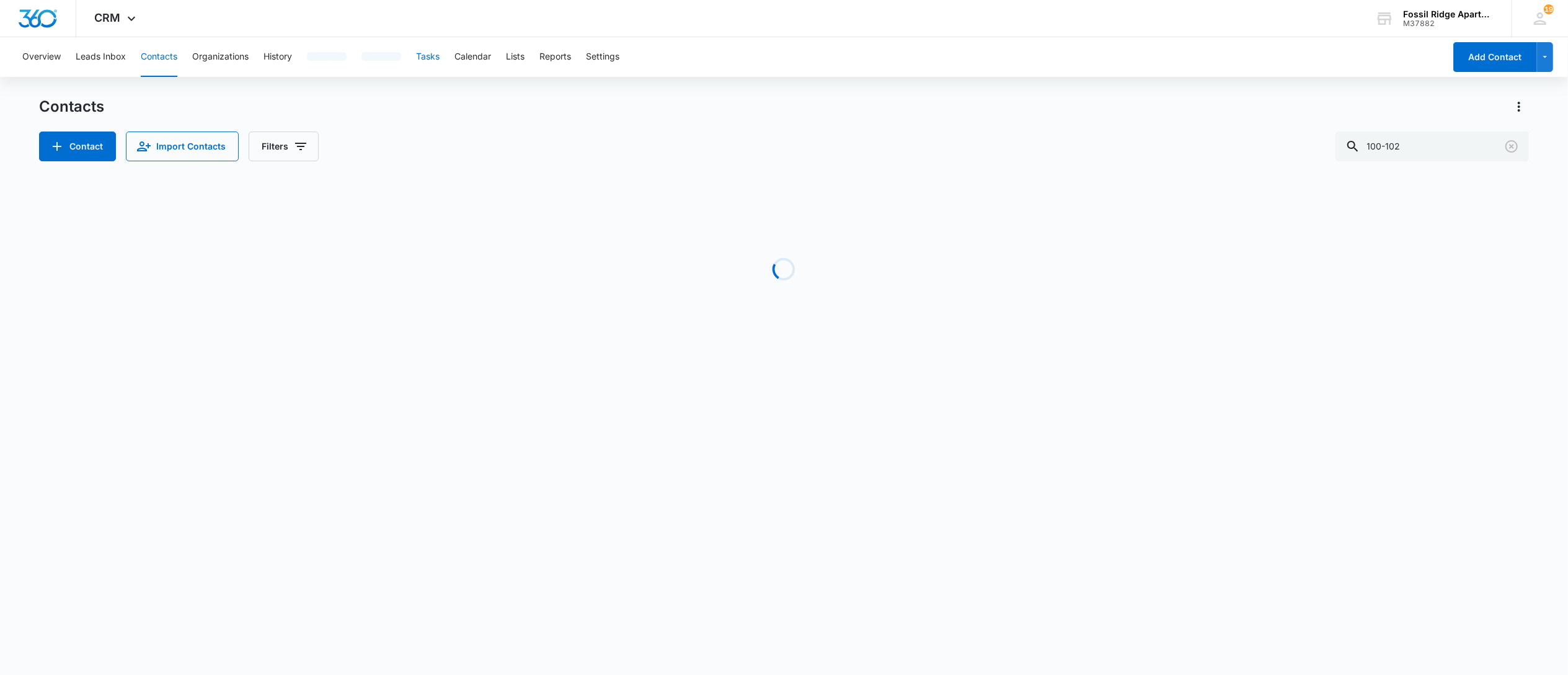
click at [438, 57] on button "Tasks" at bounding box center [427, 57] width 24 height 40
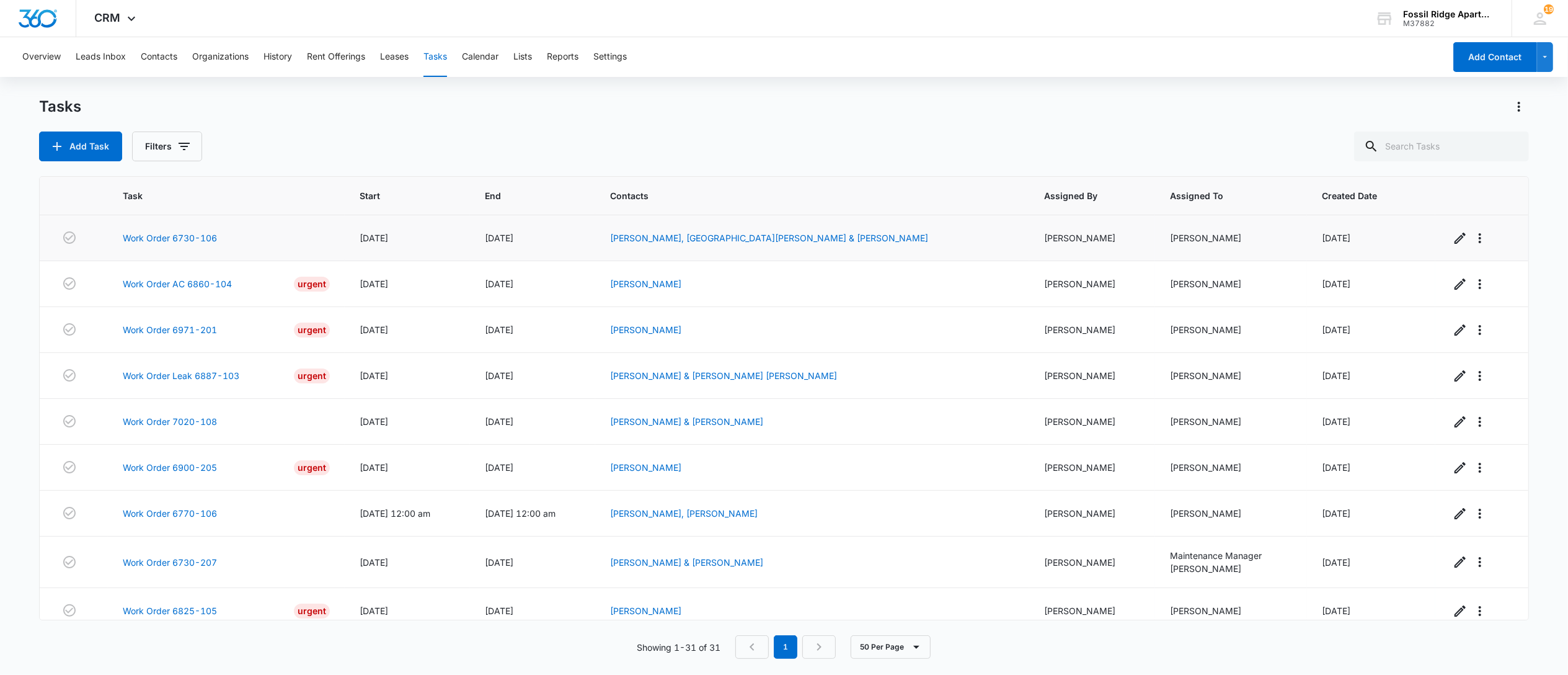
click at [189, 228] on td "Work Order 6730-106" at bounding box center [226, 238] width 237 height 46
click at [170, 244] on link "Work Order 6730-106" at bounding box center [170, 238] width 94 height 13
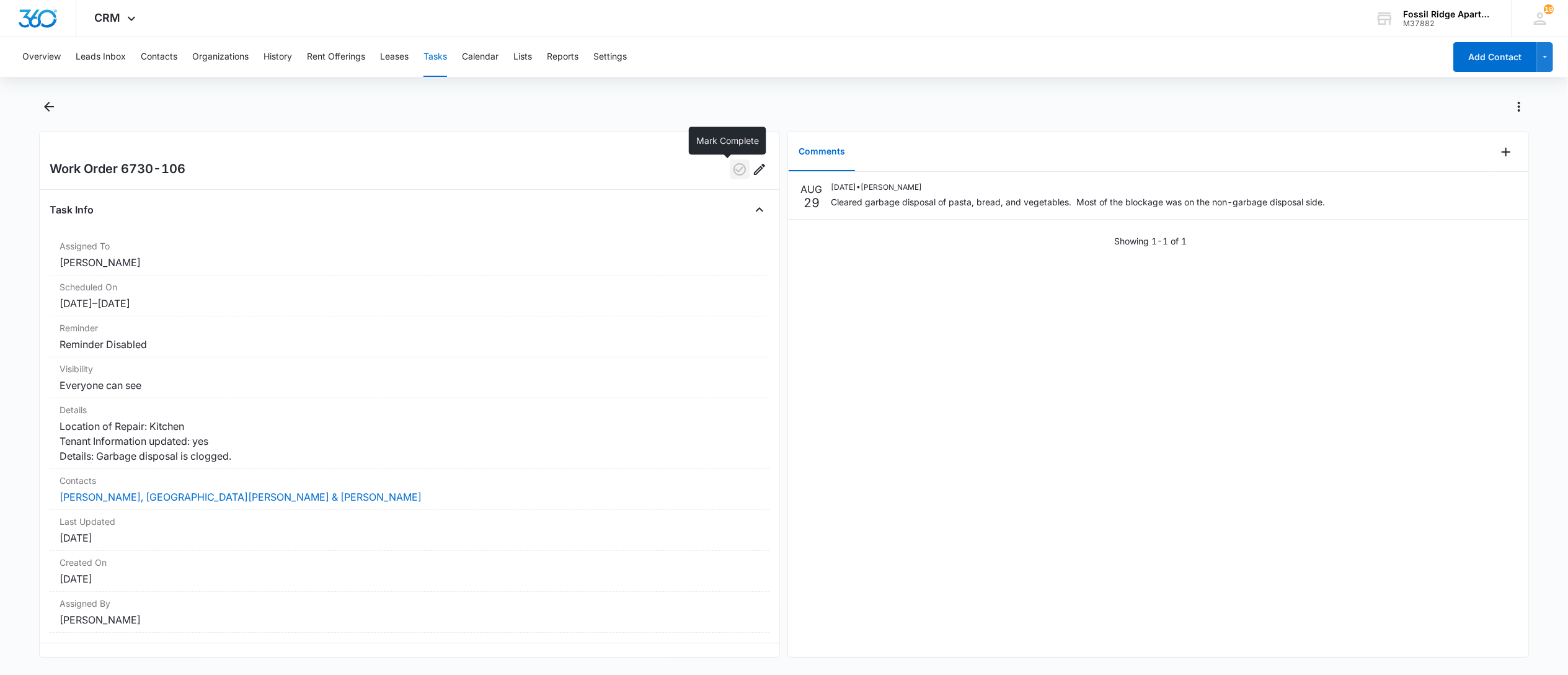
click at [732, 175] on icon "button" at bounding box center [740, 170] width 15 height 15
click at [437, 55] on button "Tasks" at bounding box center [435, 57] width 24 height 40
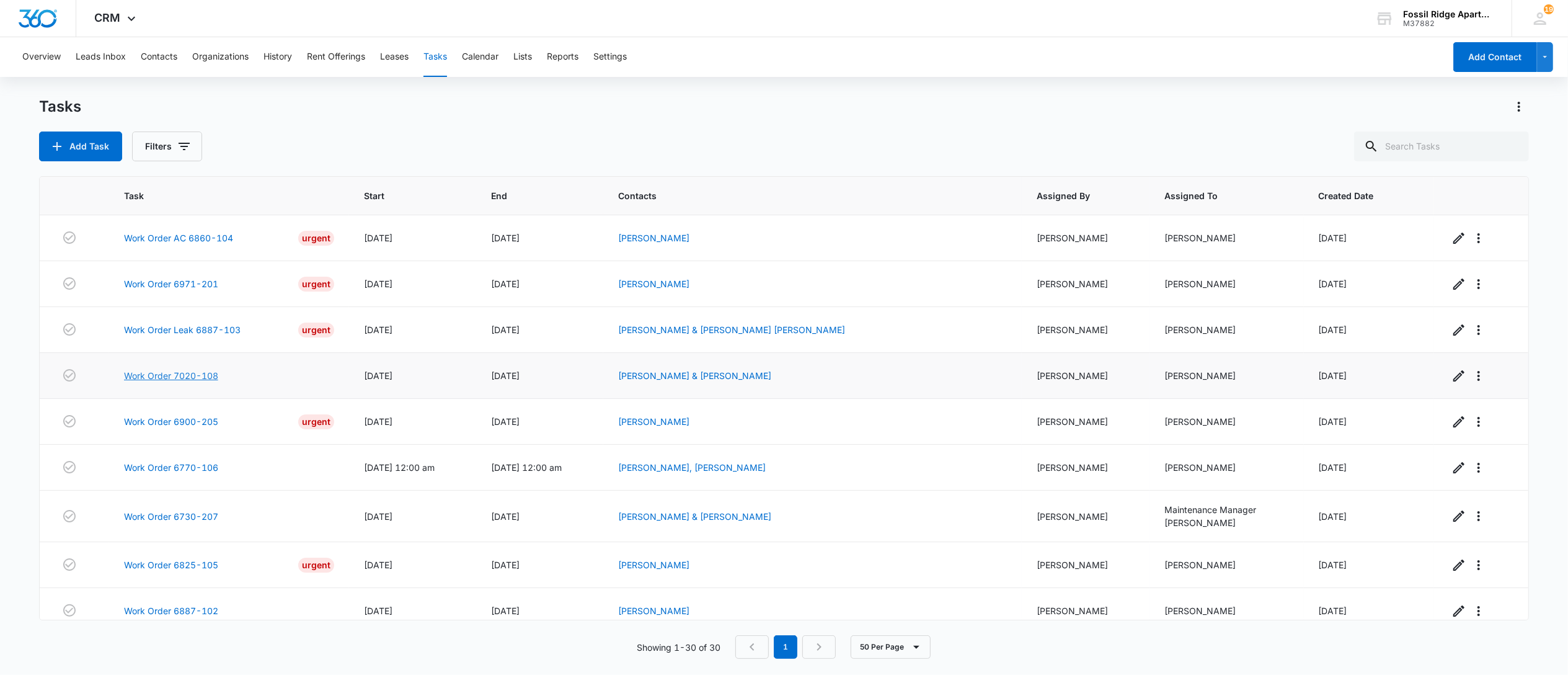
click at [182, 381] on link "Work Order 7020-108" at bounding box center [171, 375] width 94 height 13
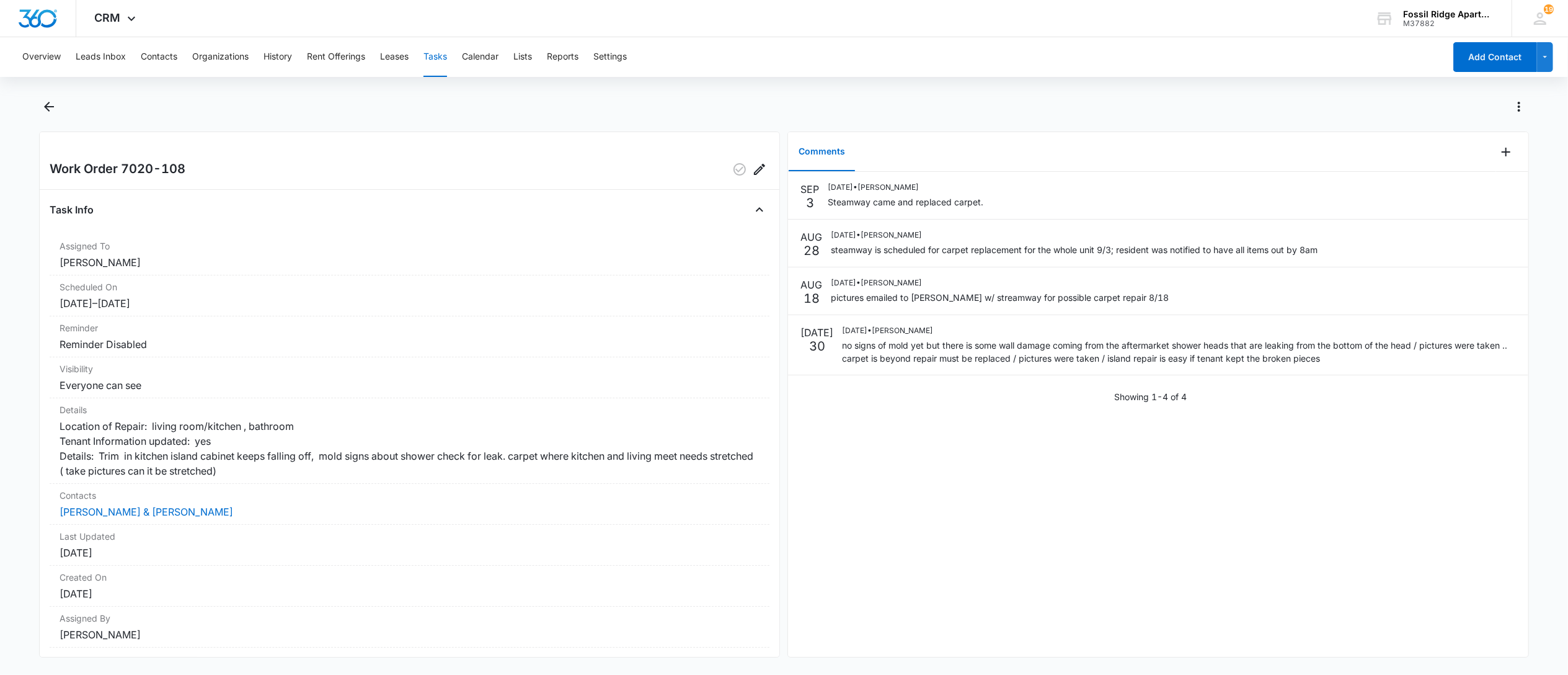
click at [432, 53] on button "Tasks" at bounding box center [435, 57] width 24 height 40
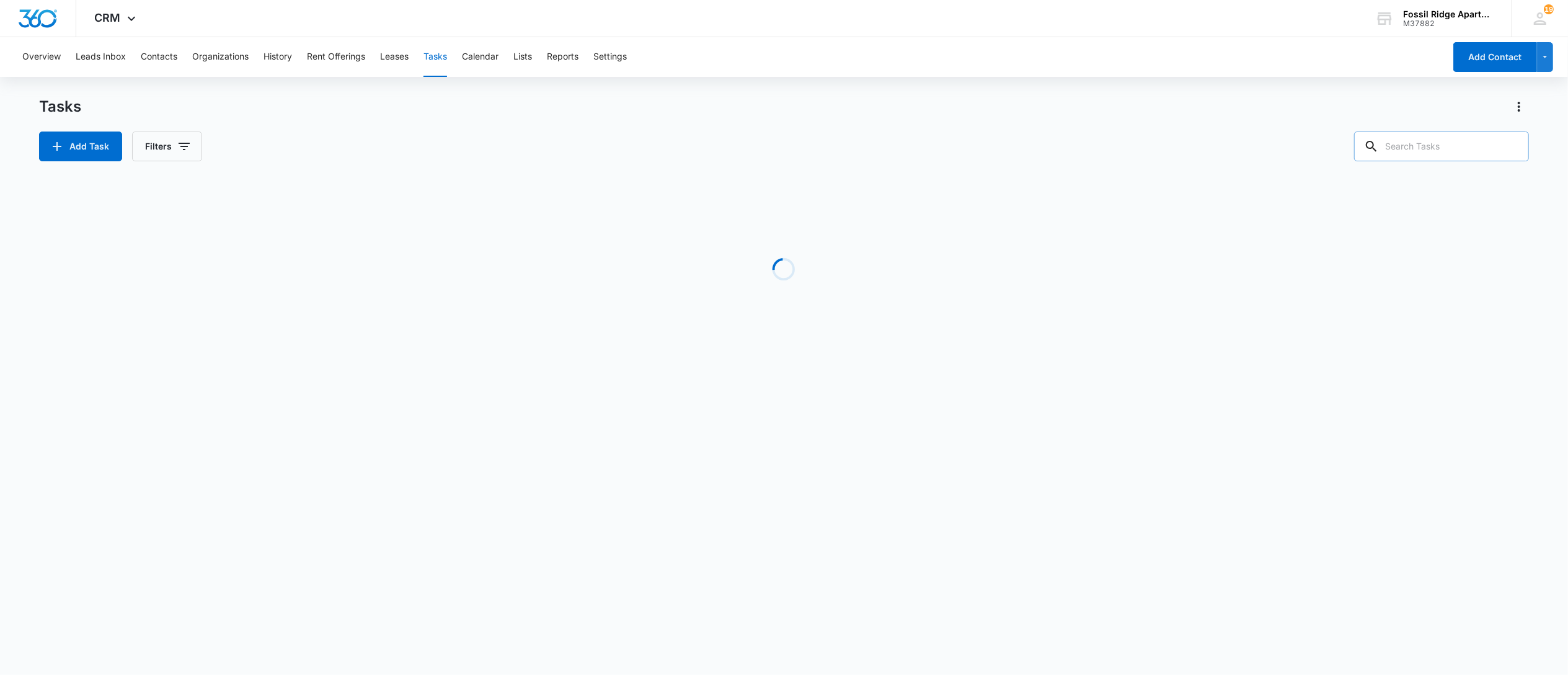
click at [1419, 145] on input "text" at bounding box center [1441, 146] width 175 height 29
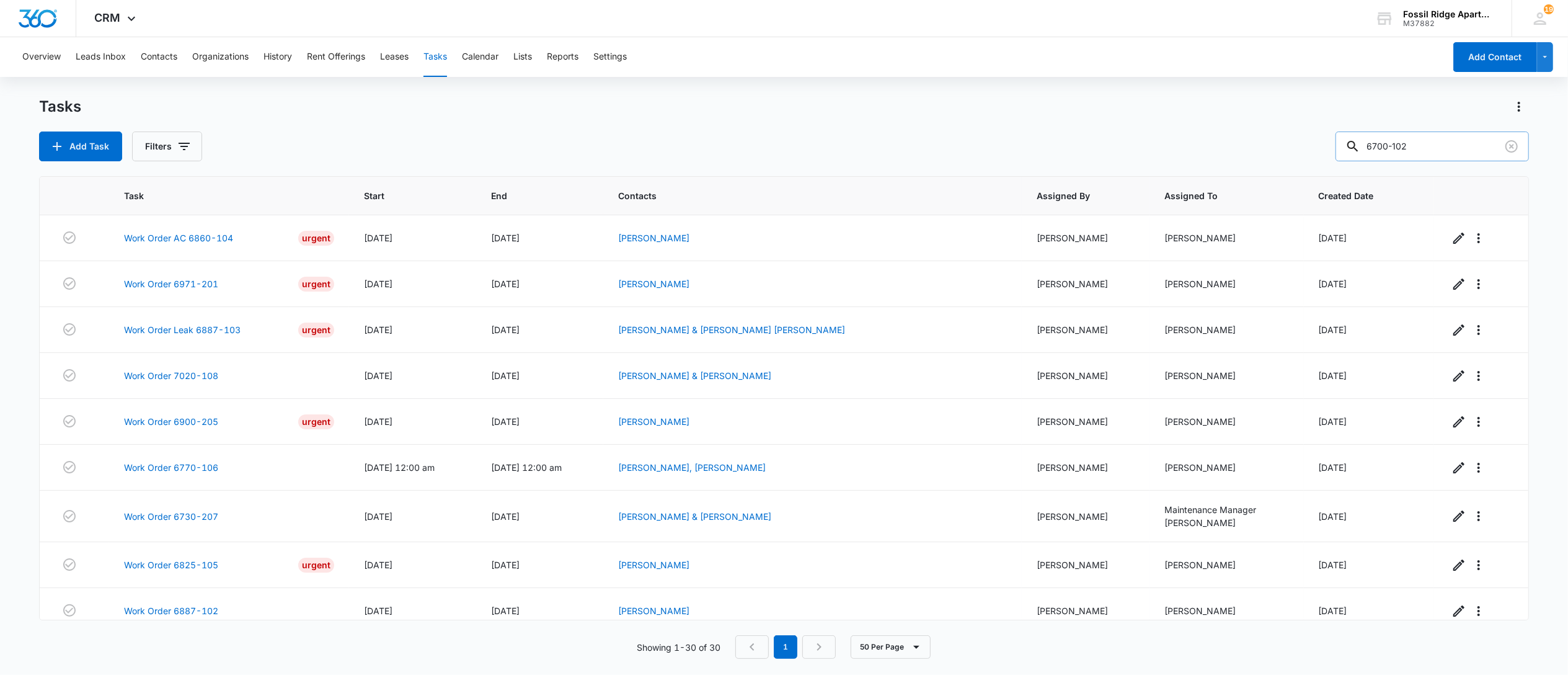
type input "6700-102"
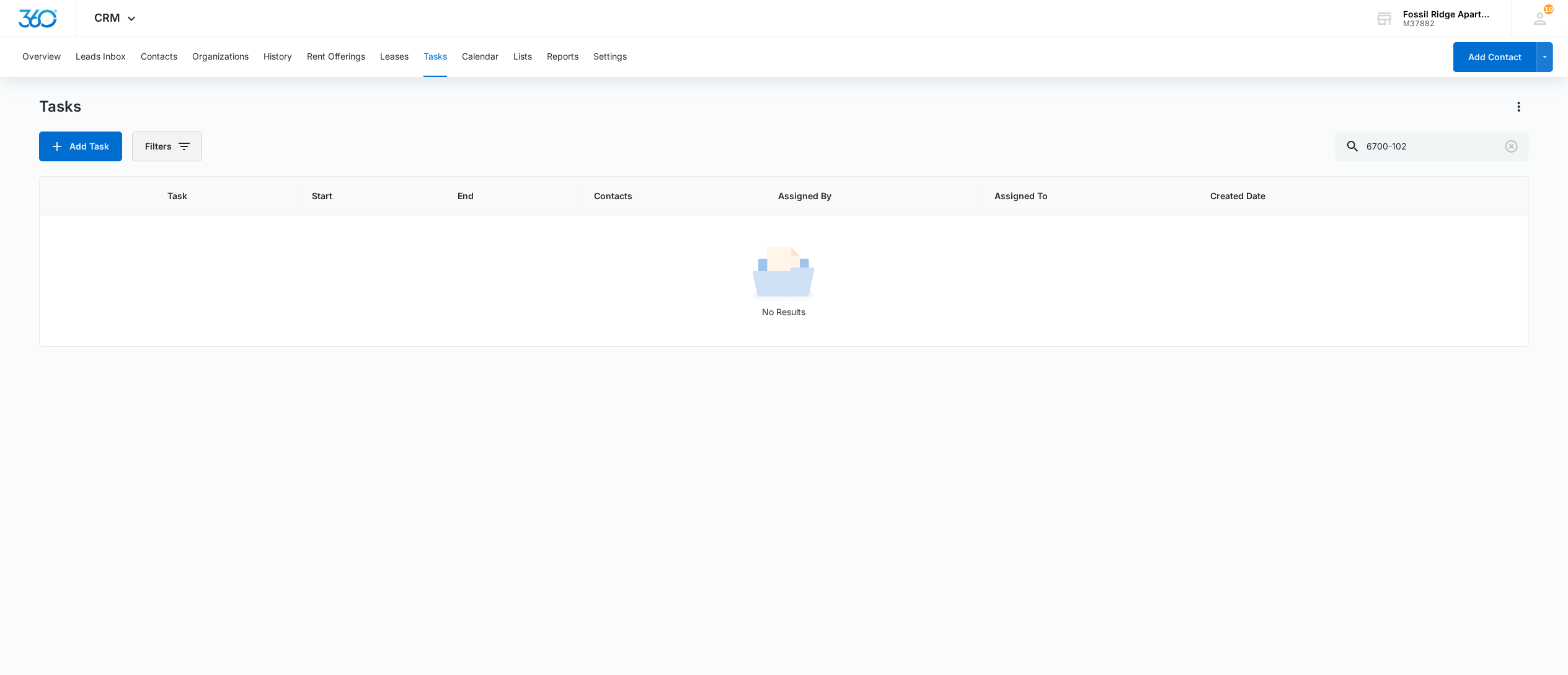
click at [168, 152] on button "Filters" at bounding box center [167, 146] width 70 height 29
click at [169, 301] on label "Complete" at bounding box center [219, 295] width 143 height 13
click at [148, 296] on input "Complete" at bounding box center [148, 295] width 1 height 1
radio input "false"
radio input "true"
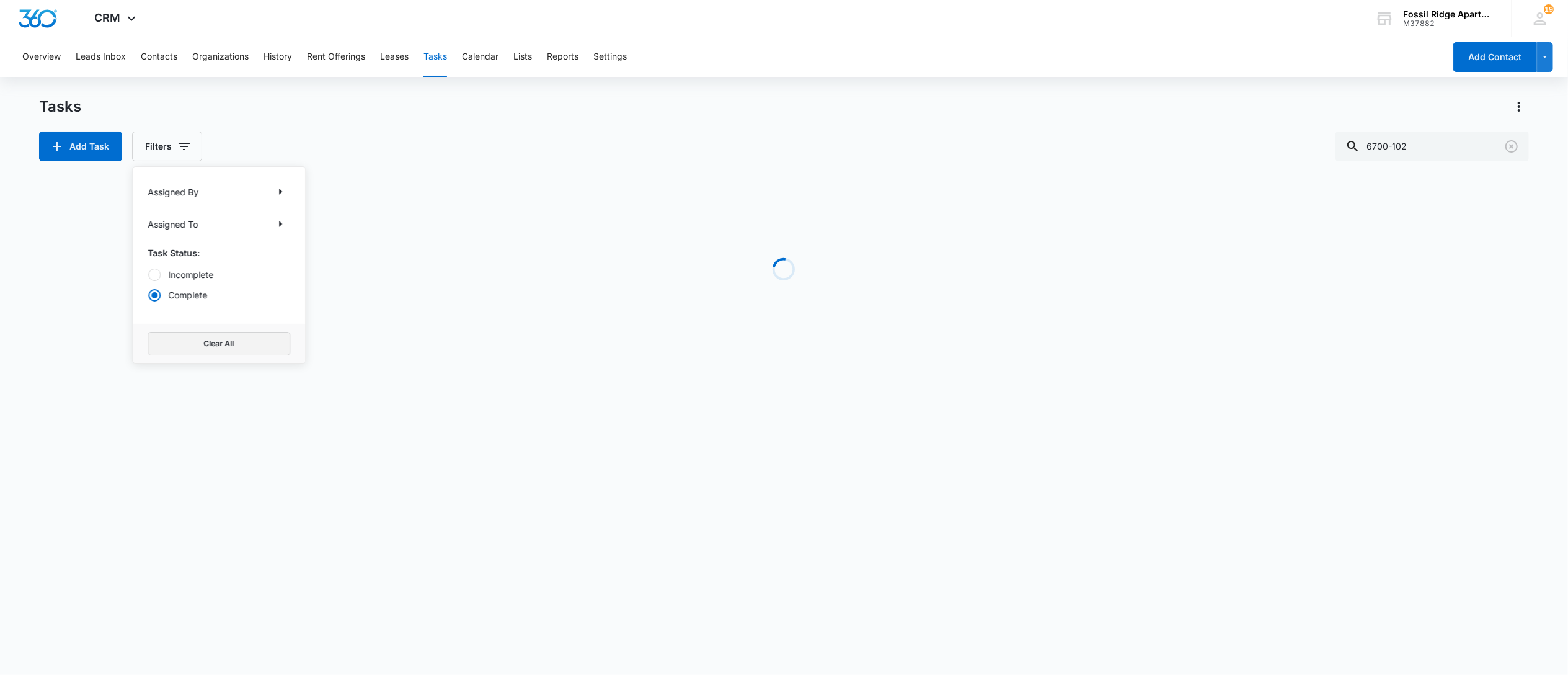
click at [184, 342] on button "Clear All" at bounding box center [219, 343] width 143 height 24
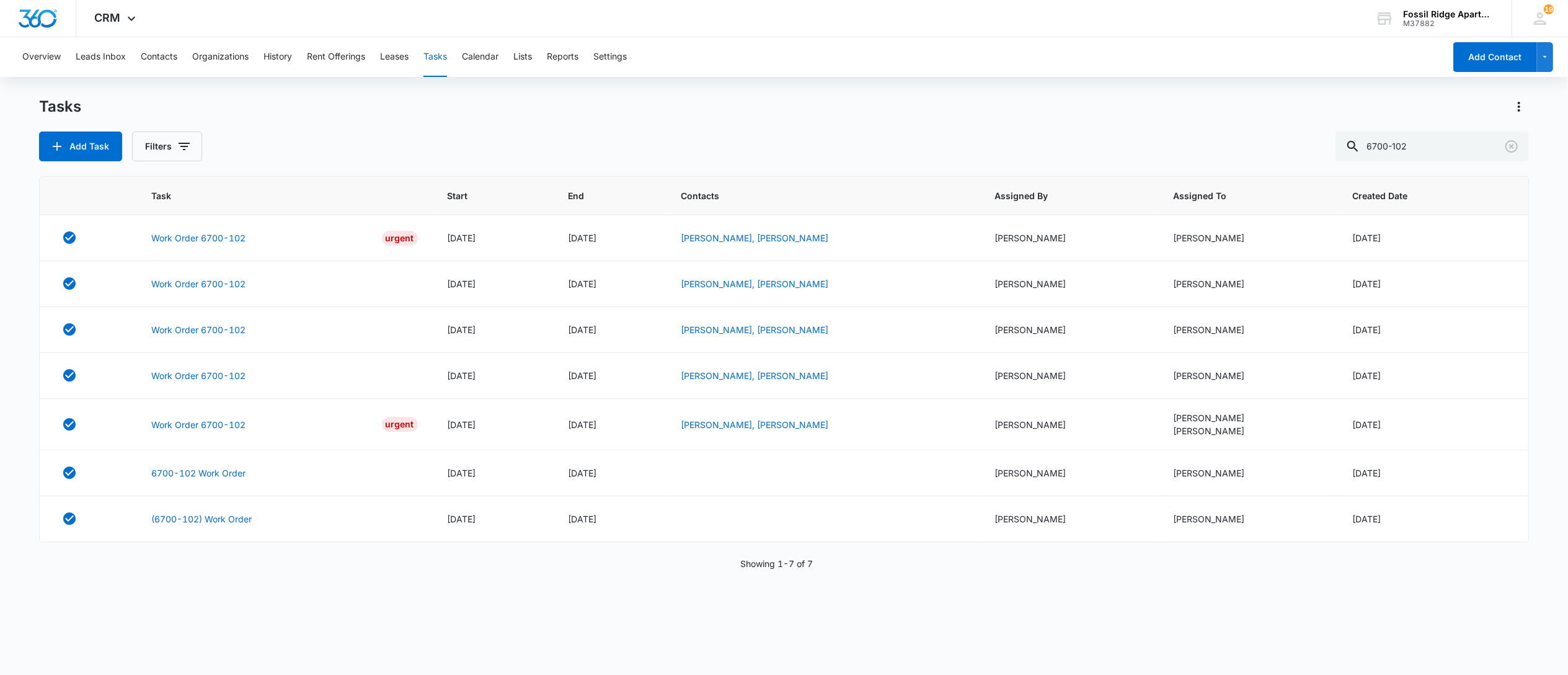
click at [733, 121] on div "Tasks Add Task Filters 6700-102" at bounding box center [784, 129] width 1490 height 64
click at [191, 233] on link "Work Order 6700-102" at bounding box center [198, 238] width 94 height 13
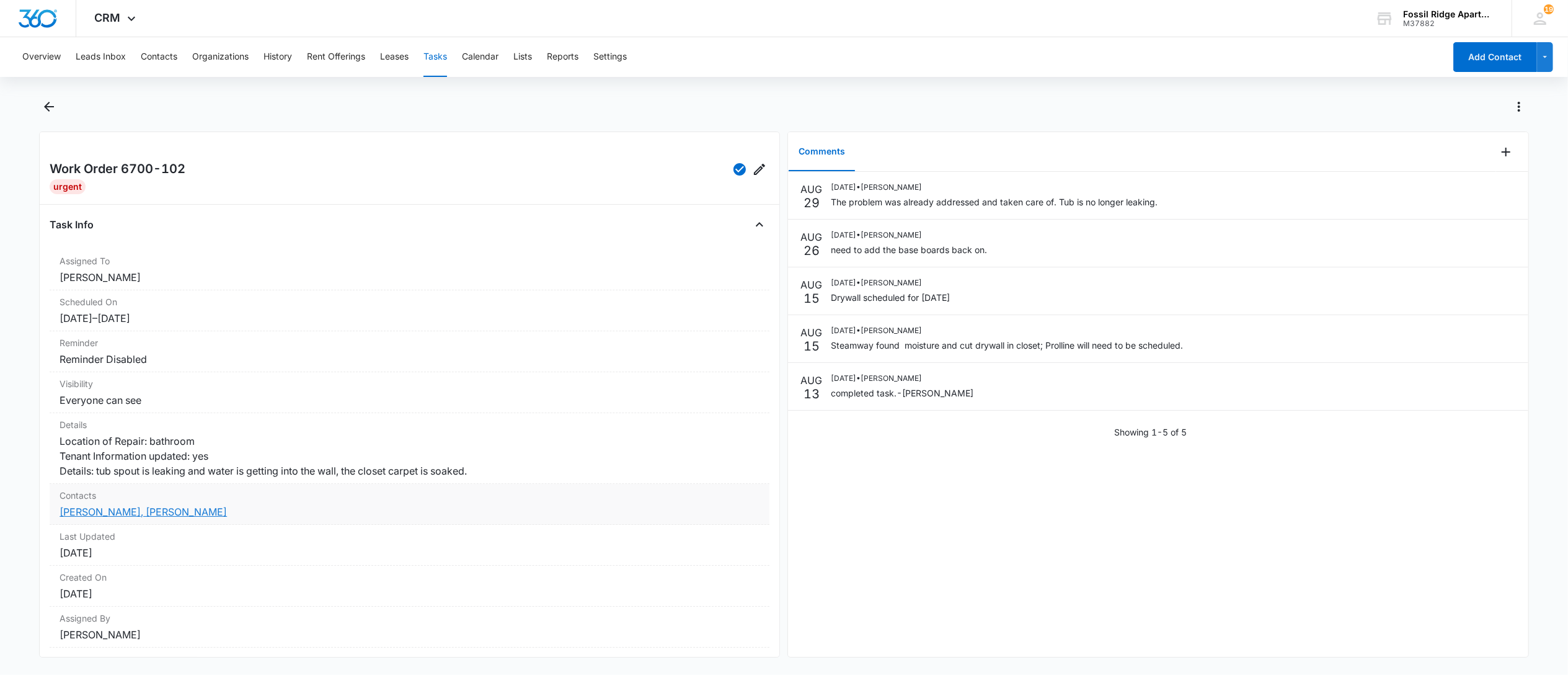
click at [157, 518] on link "[PERSON_NAME], [PERSON_NAME]" at bounding box center [143, 511] width 168 height 12
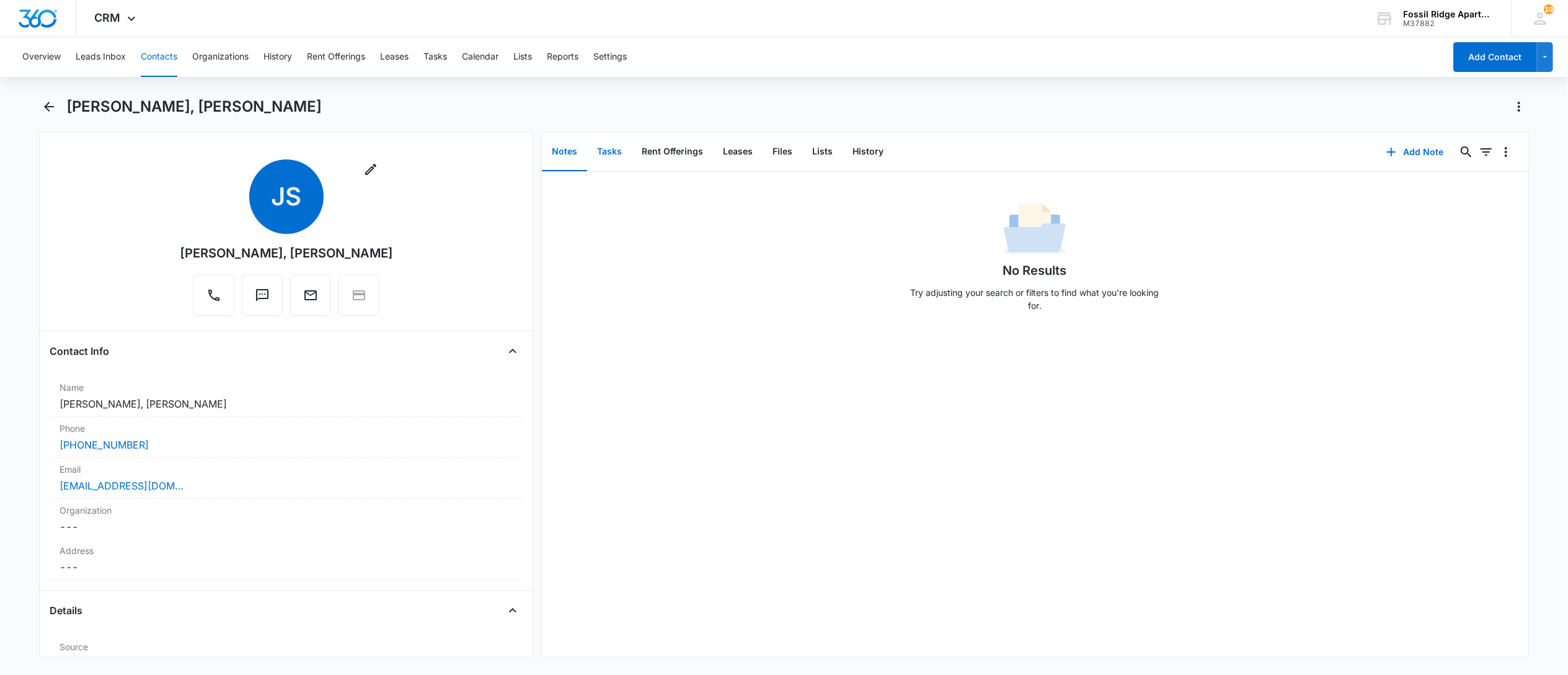
click at [615, 152] on button "Tasks" at bounding box center [609, 152] width 45 height 39
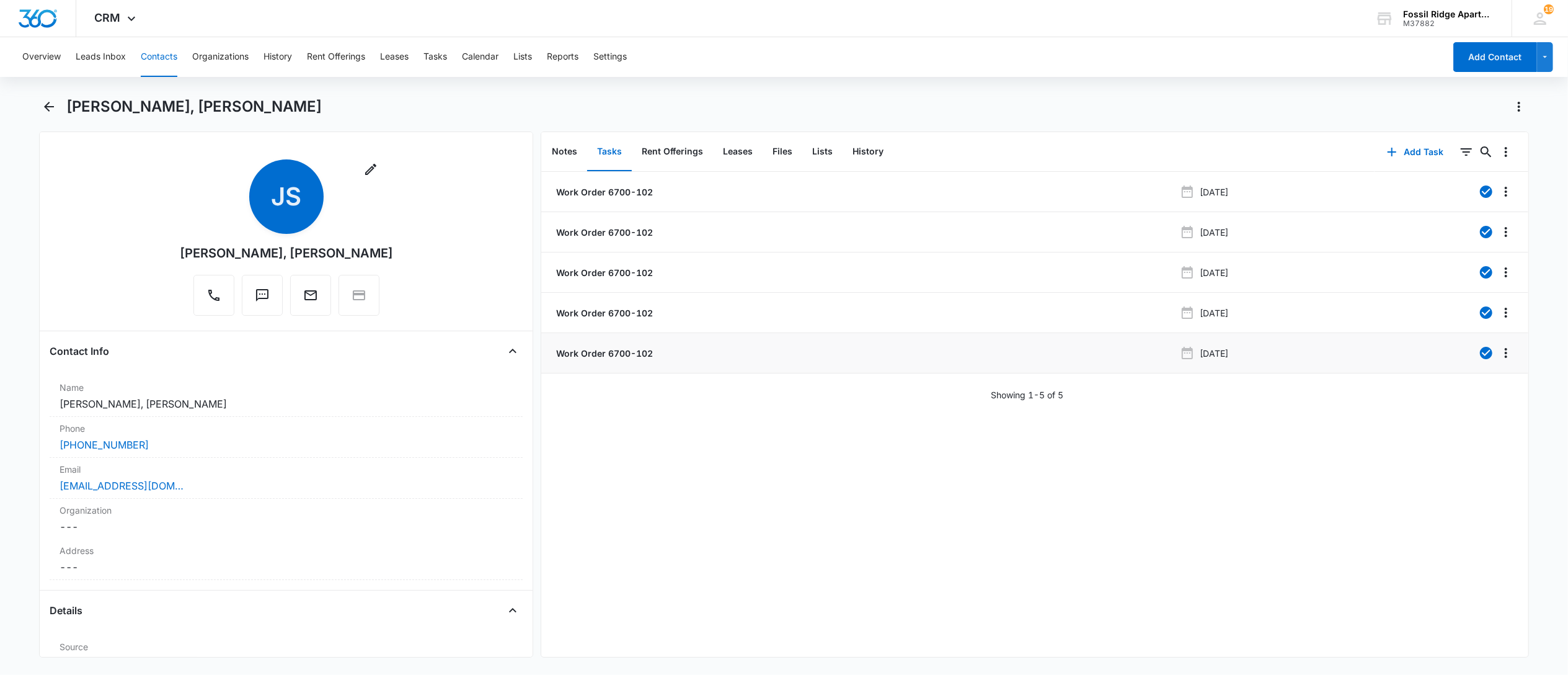
click at [581, 360] on li "Work Order 6700-102 [DATE]" at bounding box center [1035, 353] width 987 height 41
click at [584, 358] on p "Work Order 6700-102" at bounding box center [603, 354] width 99 height 13
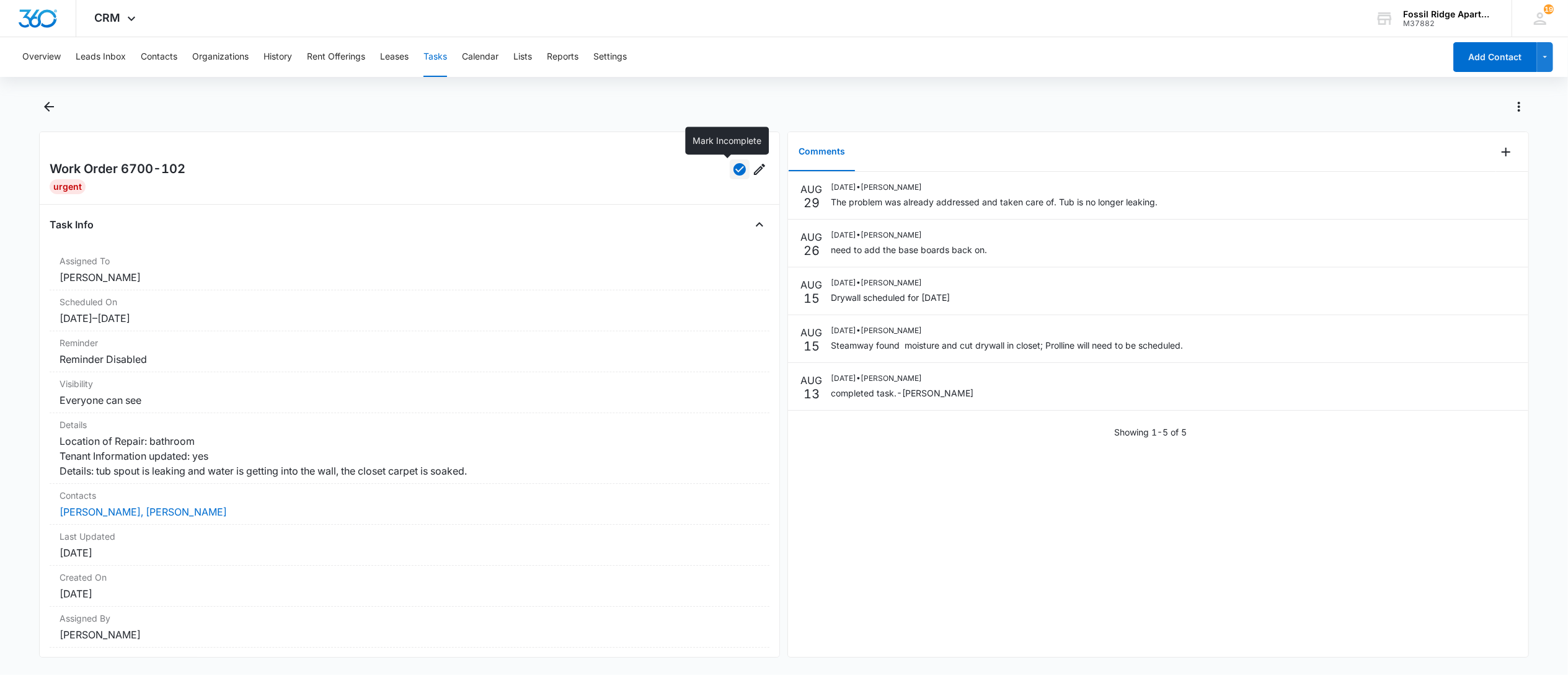
click at [733, 173] on icon "button" at bounding box center [739, 169] width 12 height 12
click at [85, 525] on div "Contacts Jason Sanchez, Jayden Gray" at bounding box center [409, 503] width 720 height 41
click at [85, 518] on link "Jason Sanchez, Jayden Gray" at bounding box center [143, 511] width 168 height 12
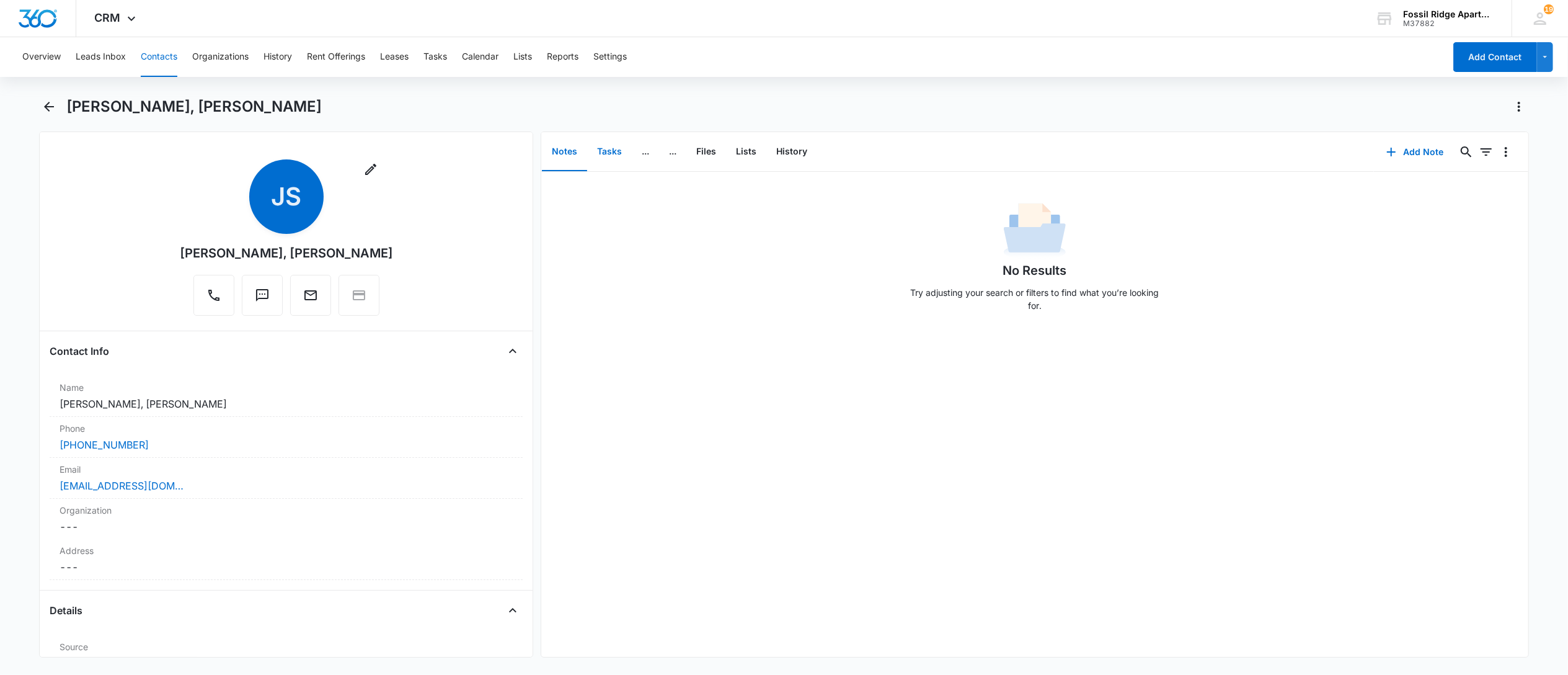
click at [605, 155] on button "Tasks" at bounding box center [609, 152] width 45 height 39
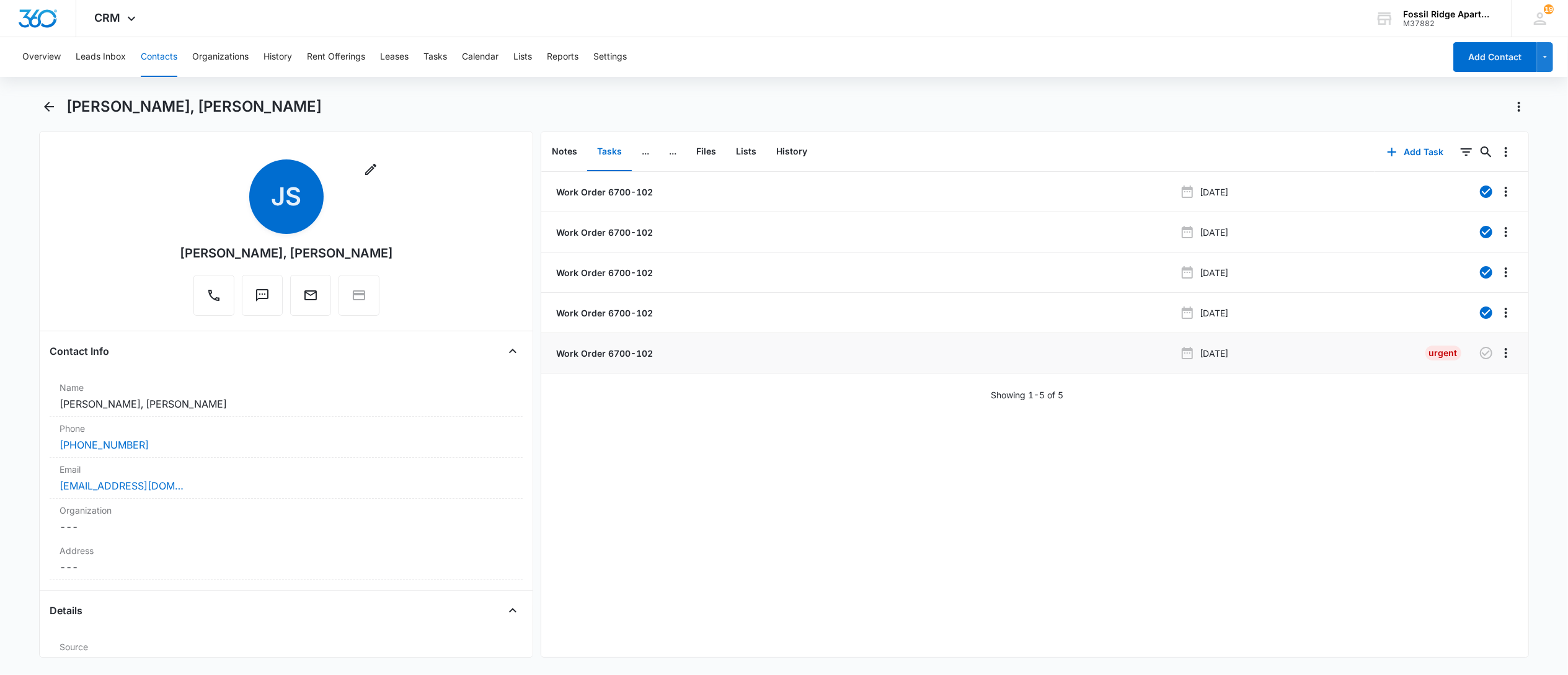
click at [605, 357] on p "Work Order 6700-102" at bounding box center [603, 354] width 99 height 13
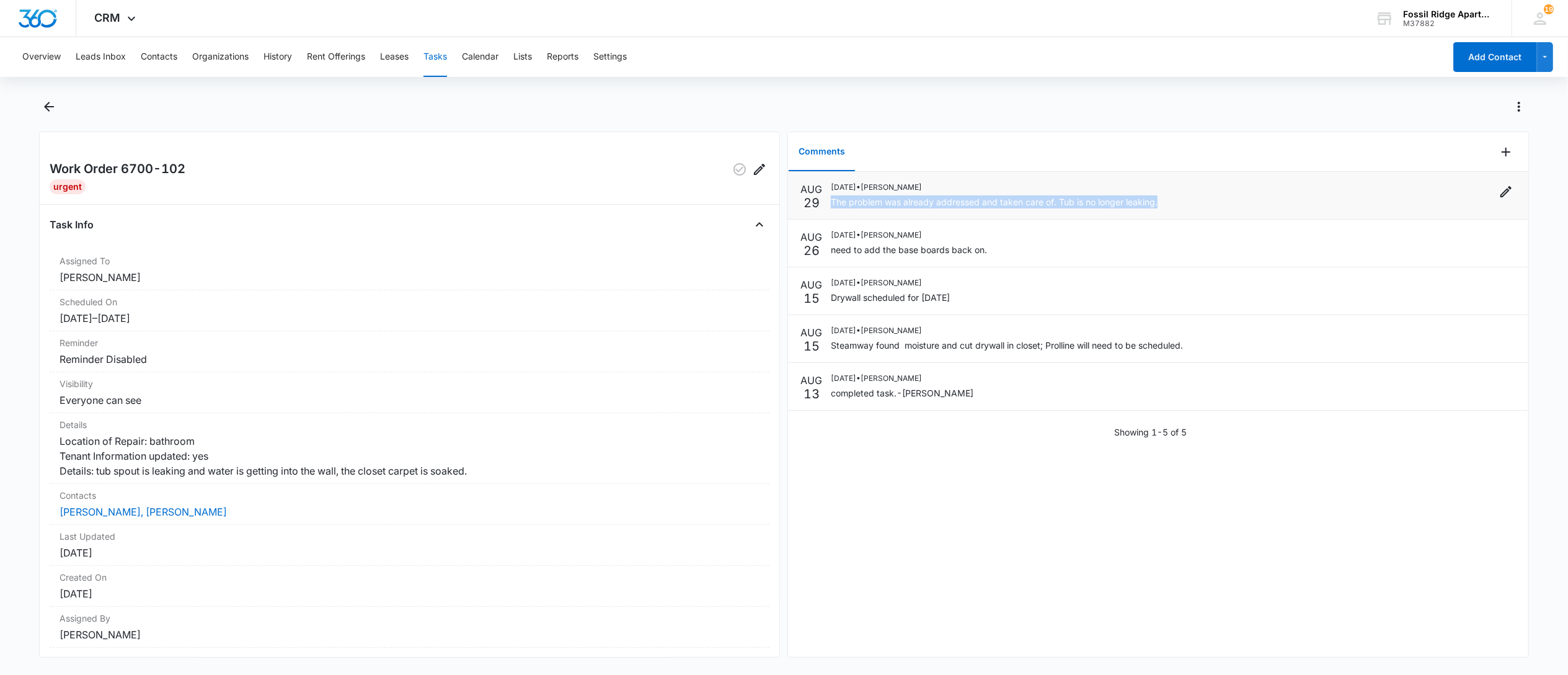
drag, startPoint x: 1162, startPoint y: 197, endPoint x: 832, endPoint y: 201, distance: 330.0
click at [832, 201] on div "08/29/2025 • Colton Loe The problem was already addressed and taken care of. Tu…" at bounding box center [1173, 195] width 684 height 27
click at [995, 248] on div "08/26/2025 • GRACIELA SERRANO need to add the base boards back on." at bounding box center [1173, 243] width 684 height 27
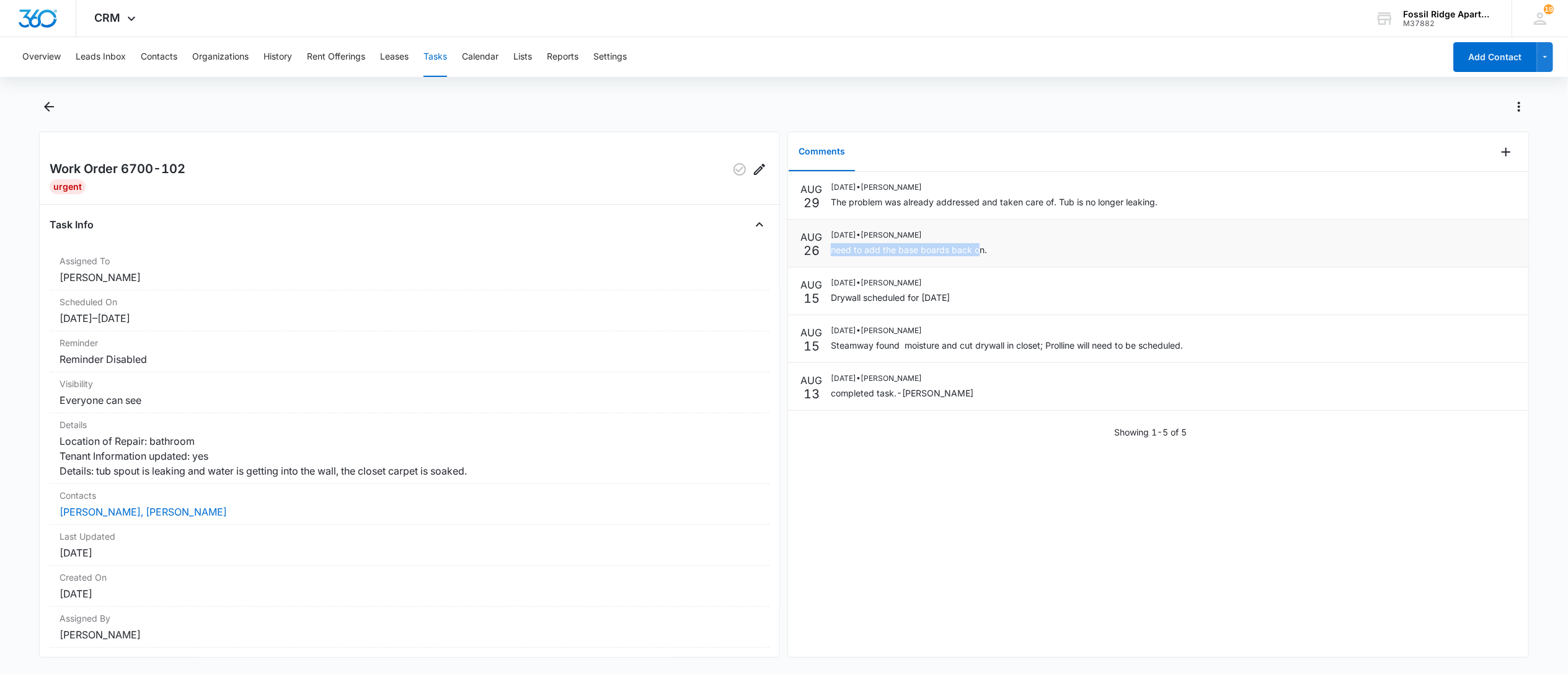
drag, startPoint x: 958, startPoint y: 248, endPoint x: 834, endPoint y: 262, distance: 124.8
click at [834, 262] on li "AUG 26 08/26/2025 • GRACIELA SERRANO need to add the base boards back on." at bounding box center [1158, 244] width 740 height 47
click at [957, 242] on div "08/26/2025 • GRACIELA SERRANO need to add the base boards back on." at bounding box center [909, 243] width 156 height 27
click at [989, 250] on div "08/26/2025 • GRACIELA SERRANO need to add the base boards back on." at bounding box center [1173, 243] width 684 height 27
click at [441, 52] on button "Tasks" at bounding box center [435, 57] width 24 height 40
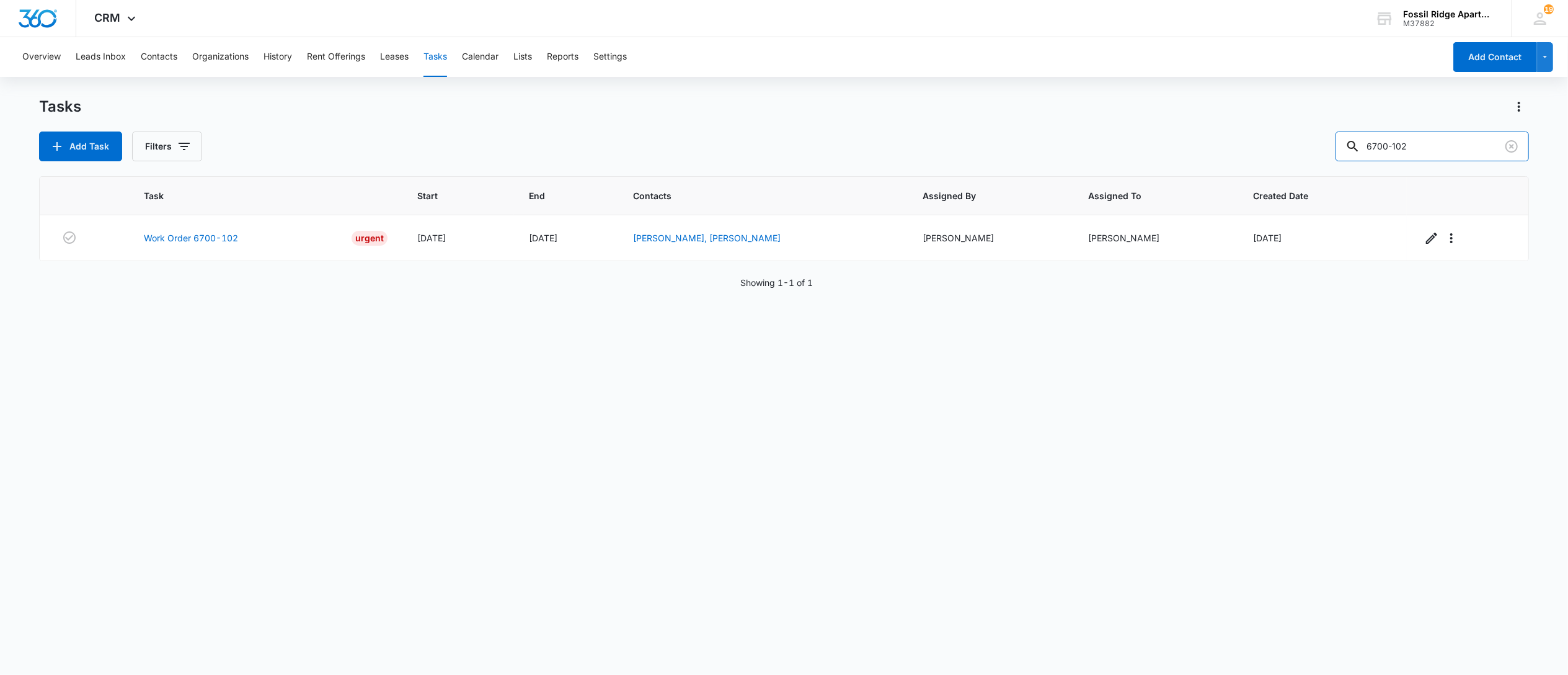
drag, startPoint x: 1401, startPoint y: 153, endPoint x: 1065, endPoint y: 127, distance: 337.0
click at [1149, 145] on div "Add Task Filters 6700-102" at bounding box center [784, 146] width 1490 height 29
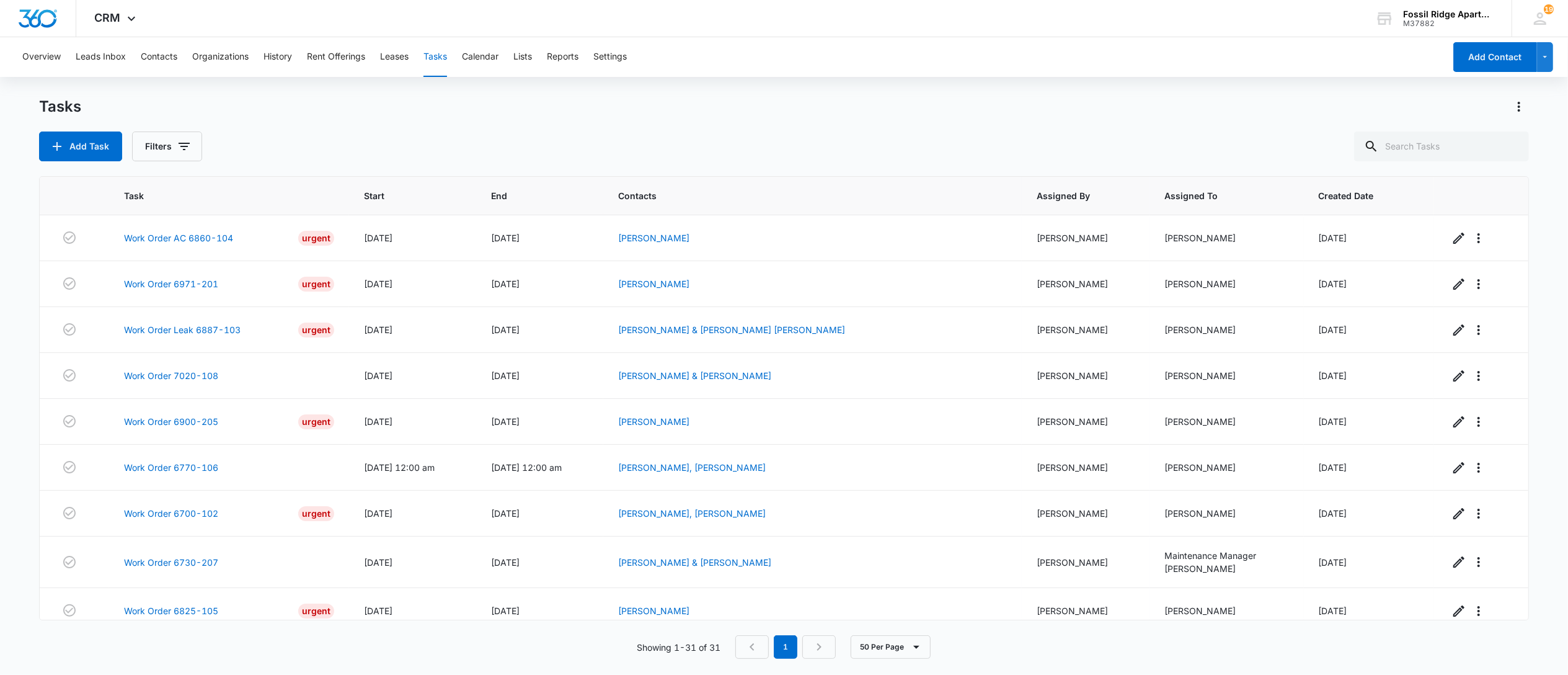
click at [553, 653] on div "Showing 1-31 of 31 1 50 Per Page" at bounding box center [784, 647] width 1490 height 24
click at [148, 382] on link "Work Order 7020-108" at bounding box center [171, 375] width 94 height 13
